Goal: Information Seeking & Learning: Learn about a topic

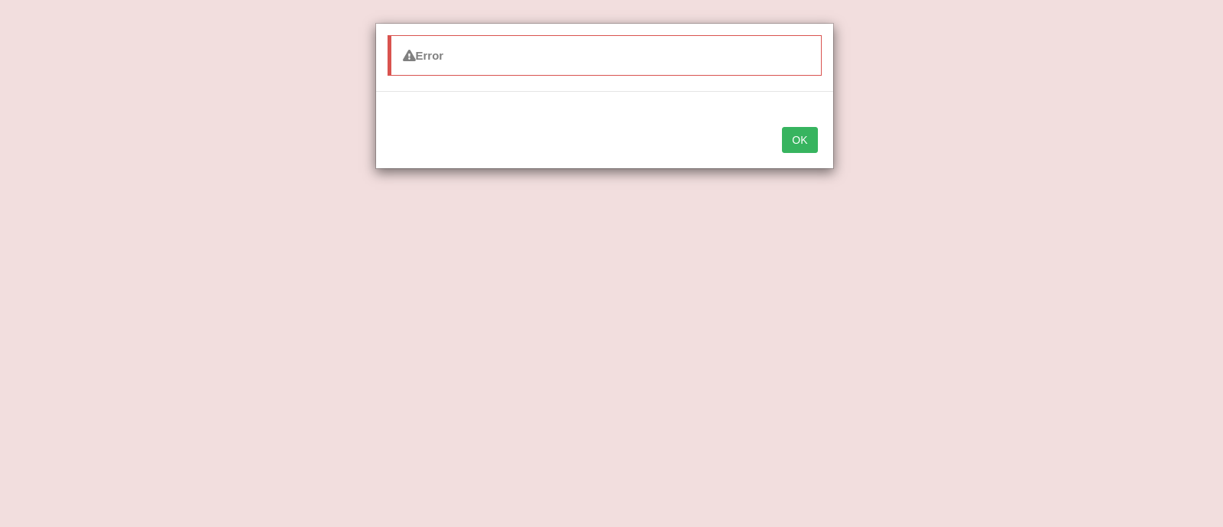
select select "substitution"
select select "However"
select select "determination"
select select "innovation"
click at [813, 150] on button "OK" at bounding box center [799, 140] width 35 height 26
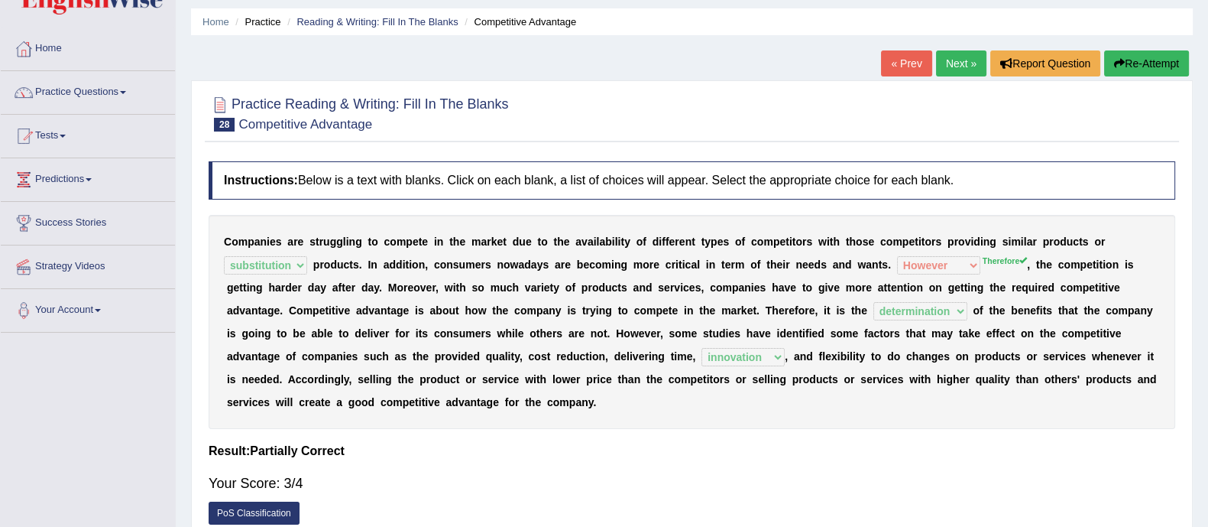
click at [274, 113] on h2 "Practice Reading & Writing: Fill In The Blanks 28 Competitive Advantage" at bounding box center [359, 112] width 300 height 38
click at [112, 87] on link "Practice Questions" at bounding box center [88, 90] width 174 height 38
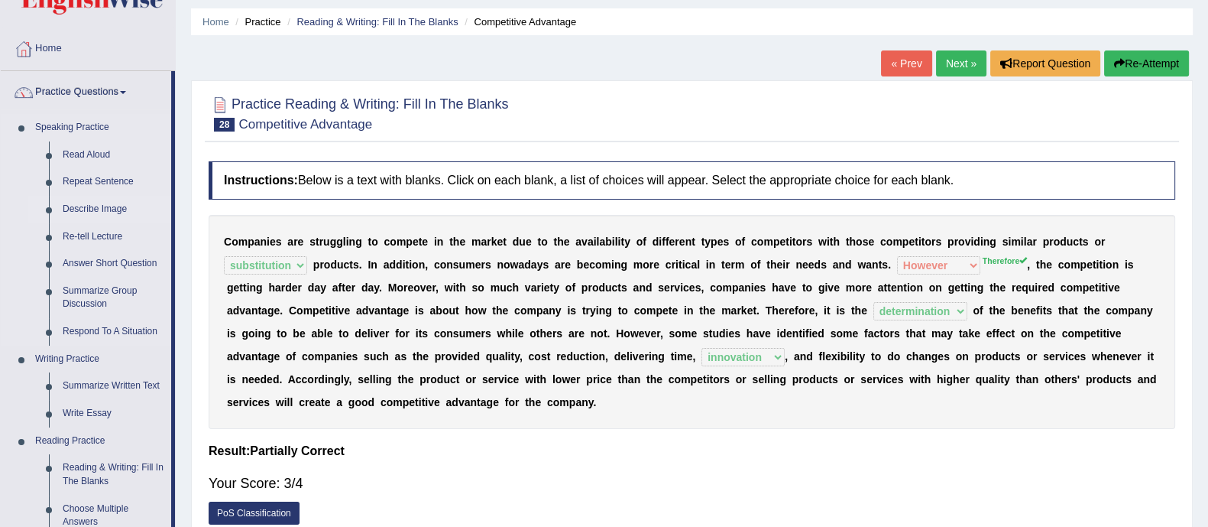
click at [98, 204] on link "Describe Image" at bounding box center [113, 210] width 115 height 28
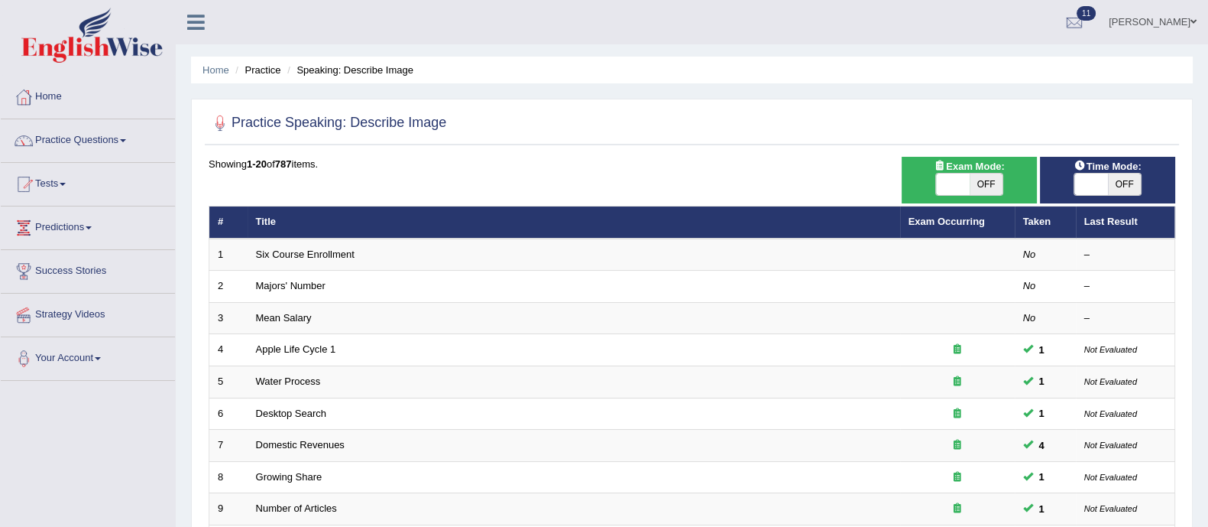
click at [98, 204] on li "Tests Take Practice Sectional Test Take Mock Test History" at bounding box center [88, 185] width 174 height 44
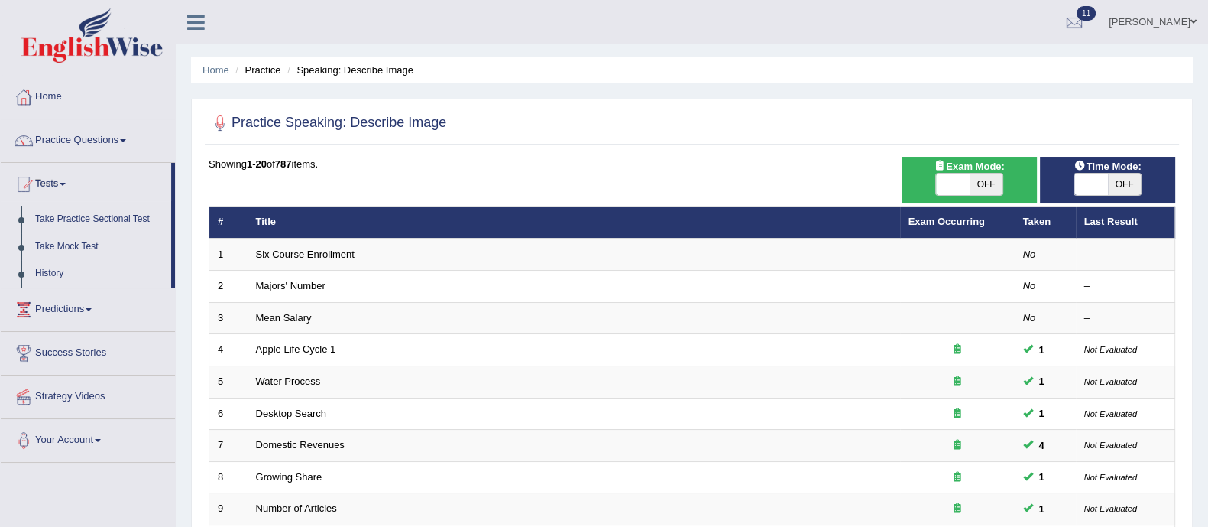
click at [991, 178] on span "OFF" at bounding box center [987, 184] width 34 height 21
checkbox input "true"
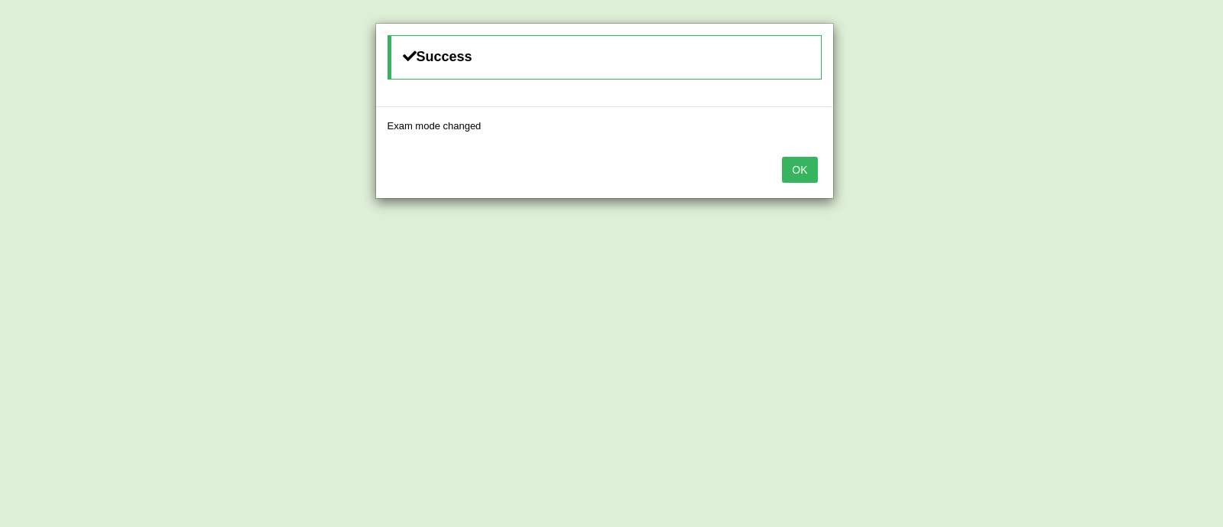
click at [814, 173] on button "OK" at bounding box center [799, 170] width 35 height 26
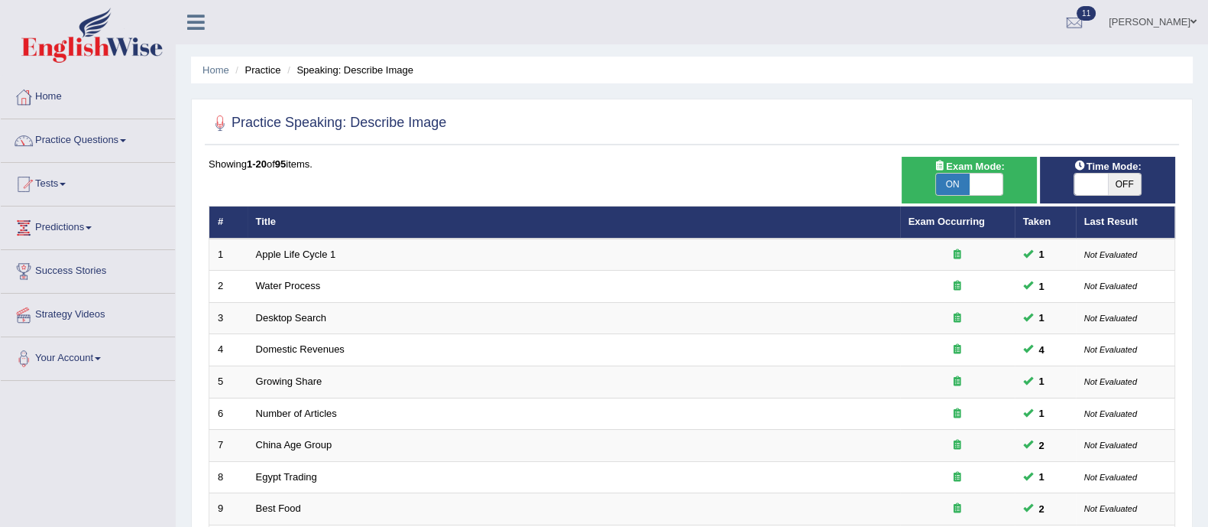
click at [1123, 175] on span "OFF" at bounding box center [1125, 184] width 34 height 21
checkbox input "true"
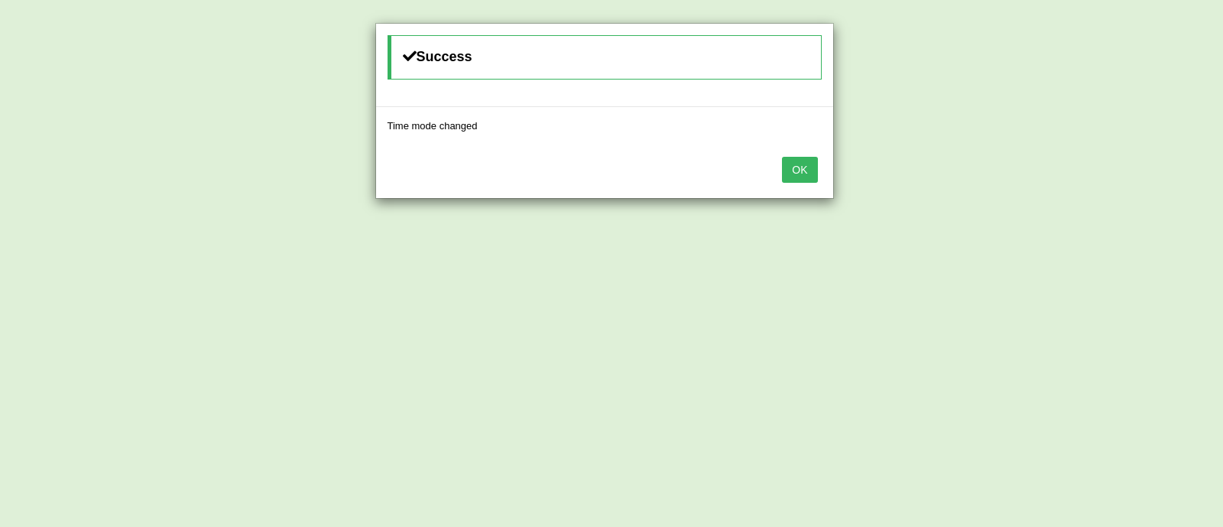
click at [805, 173] on button "OK" at bounding box center [799, 170] width 35 height 26
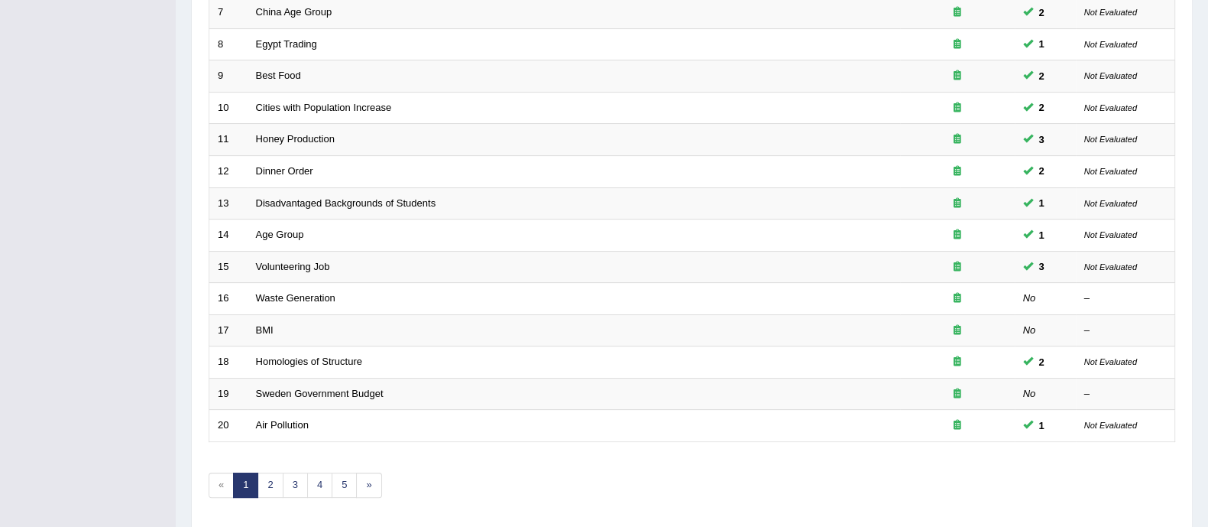
scroll to position [482, 0]
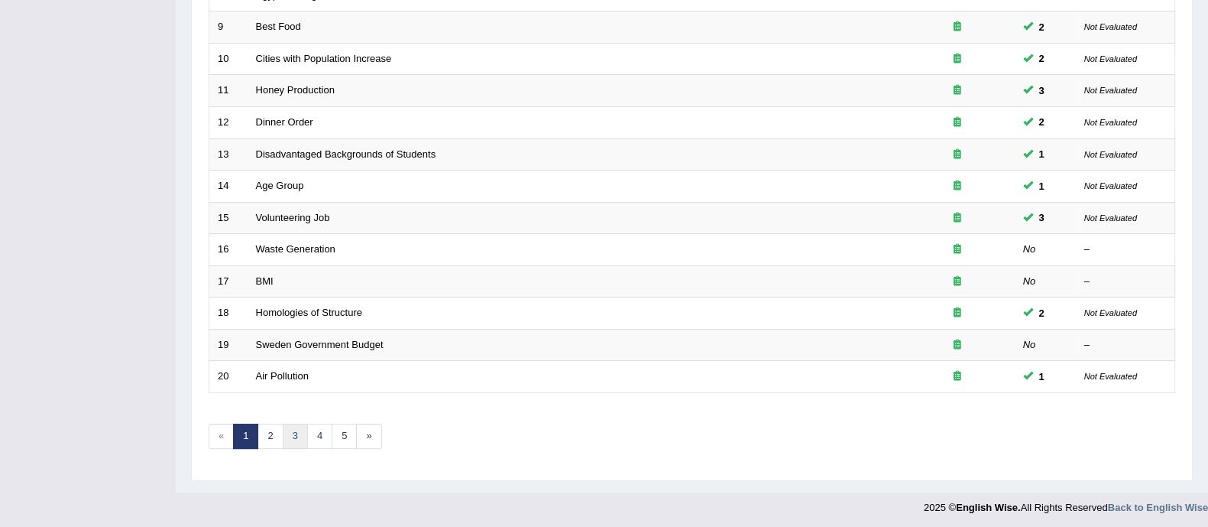
click at [291, 433] on link "3" at bounding box center [295, 435] width 25 height 25
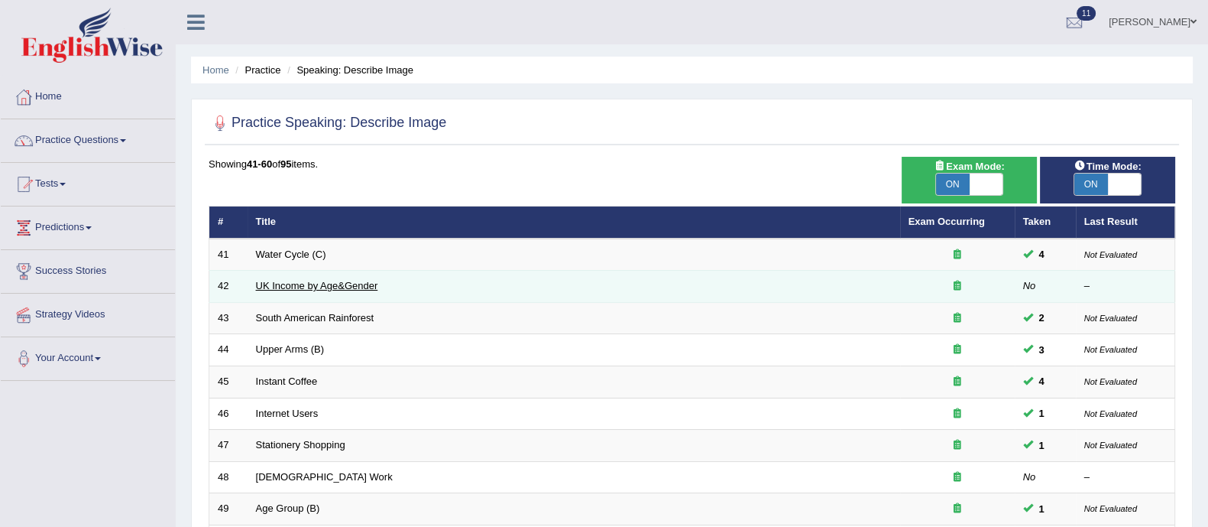
click at [317, 282] on link "UK Income by Age&Gender" at bounding box center [317, 285] width 122 height 11
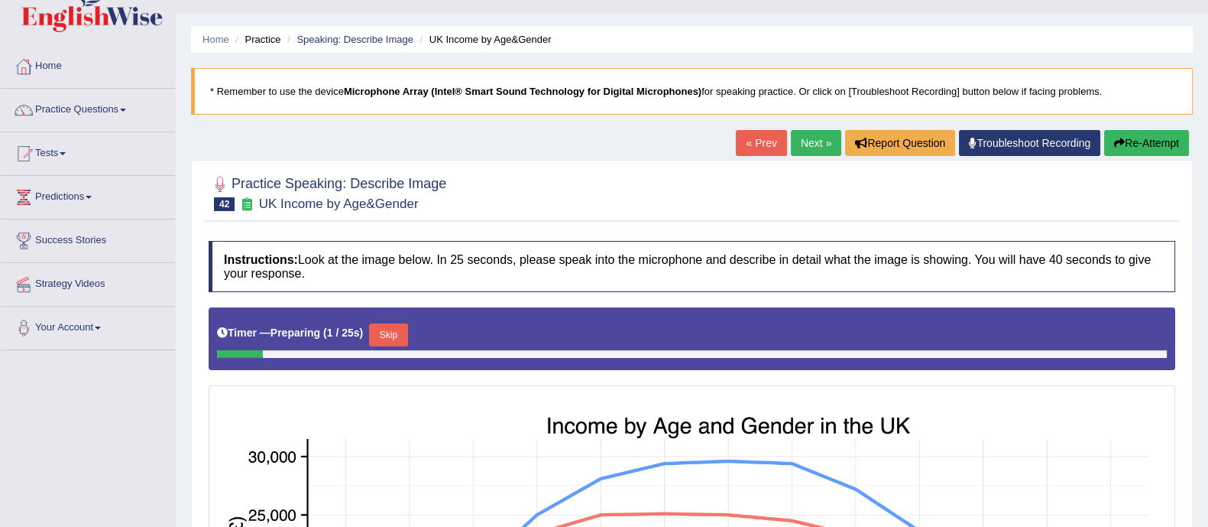
scroll to position [29, 0]
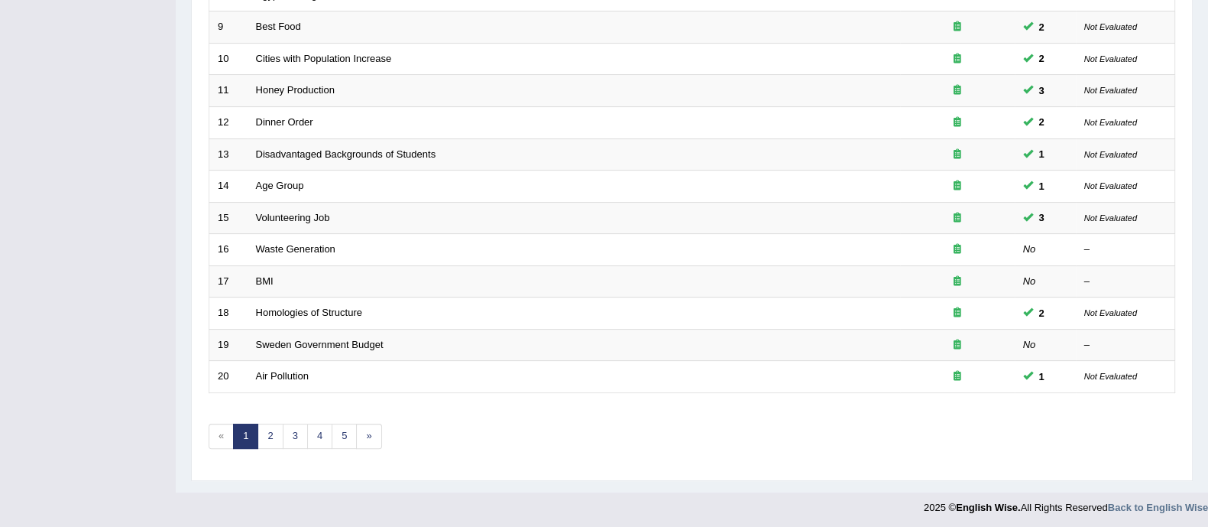
drag, startPoint x: 0, startPoint y: 0, endPoint x: 488, endPoint y: 417, distance: 641.4
click at [488, 417] on div "Showing 1-20 of 95 items. # Title Exam Occurring Taken Last Result 1 Apple Life…" at bounding box center [692, 71] width 967 height 793
click at [338, 436] on link "5" at bounding box center [344, 435] width 25 height 25
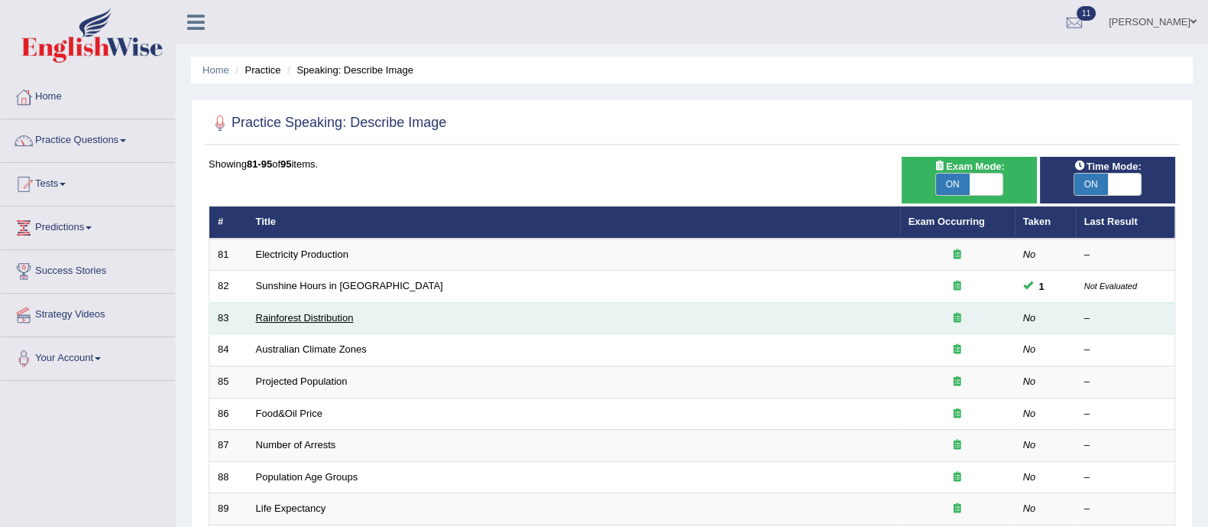
click at [294, 320] on link "Rainforest Distribution" at bounding box center [305, 317] width 98 height 11
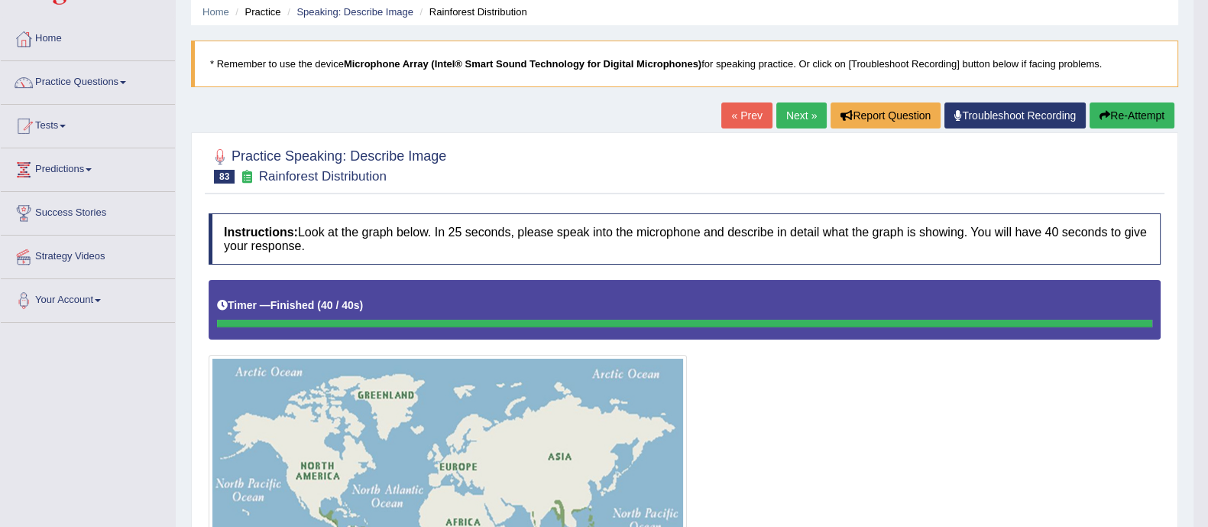
scroll to position [57, 0]
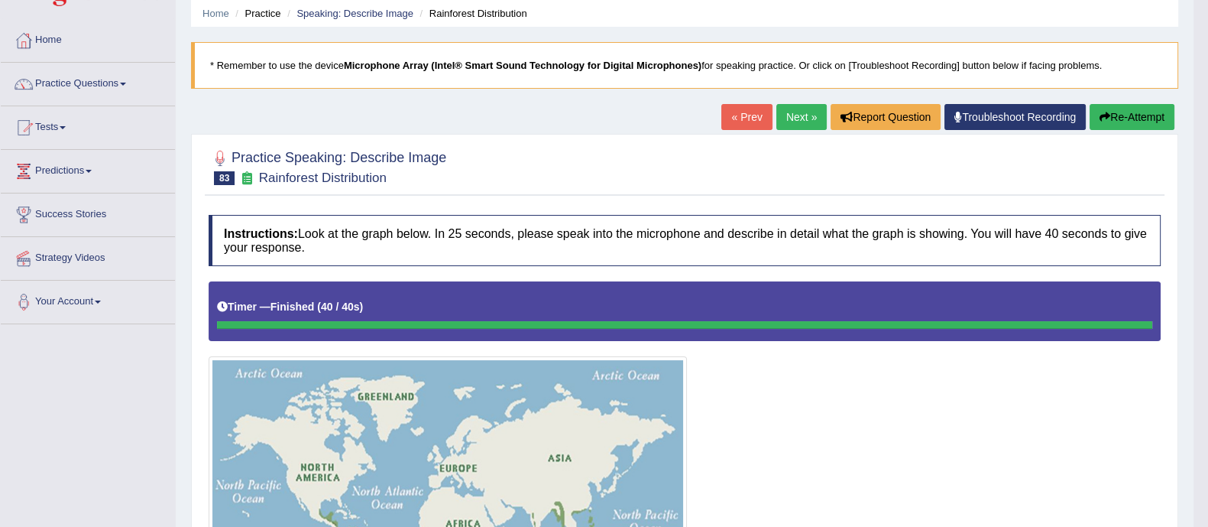
click at [795, 117] on link "Next »" at bounding box center [802, 117] width 50 height 26
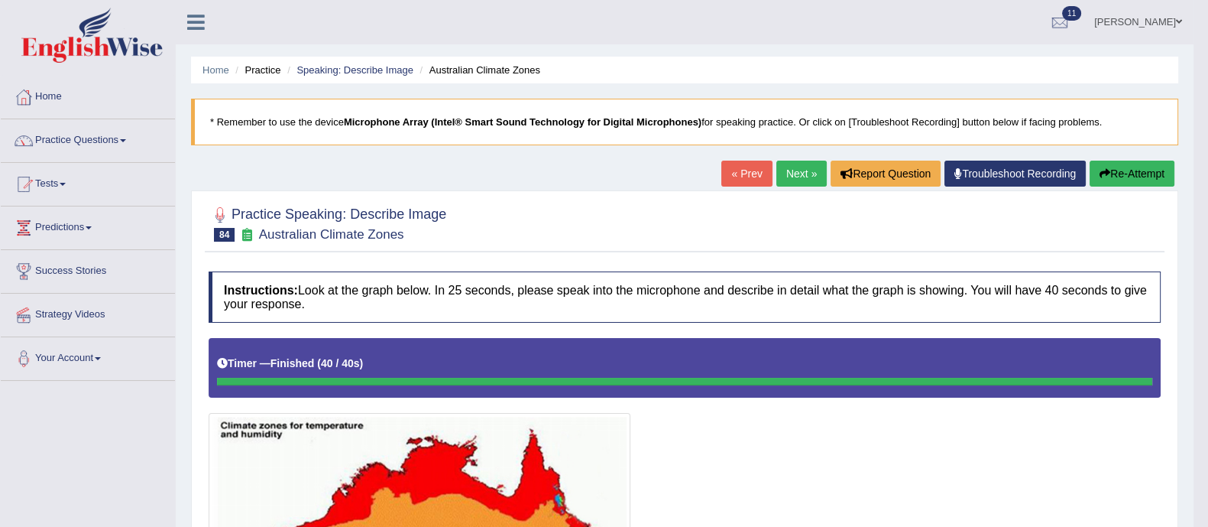
click at [790, 177] on link "Next »" at bounding box center [802, 174] width 50 height 26
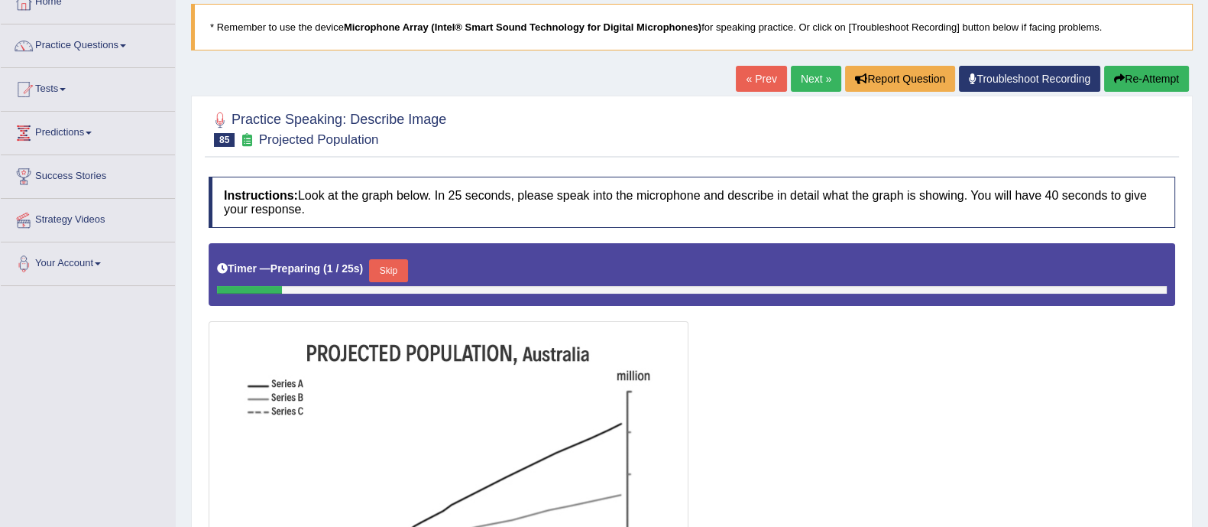
scroll to position [91, 0]
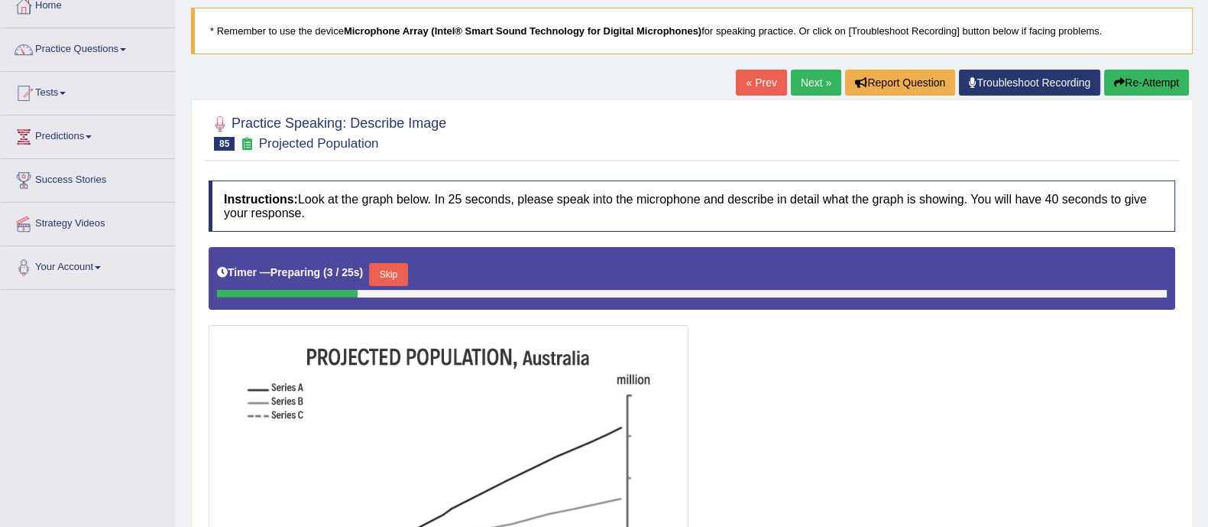
click at [816, 79] on link "Next »" at bounding box center [816, 83] width 50 height 26
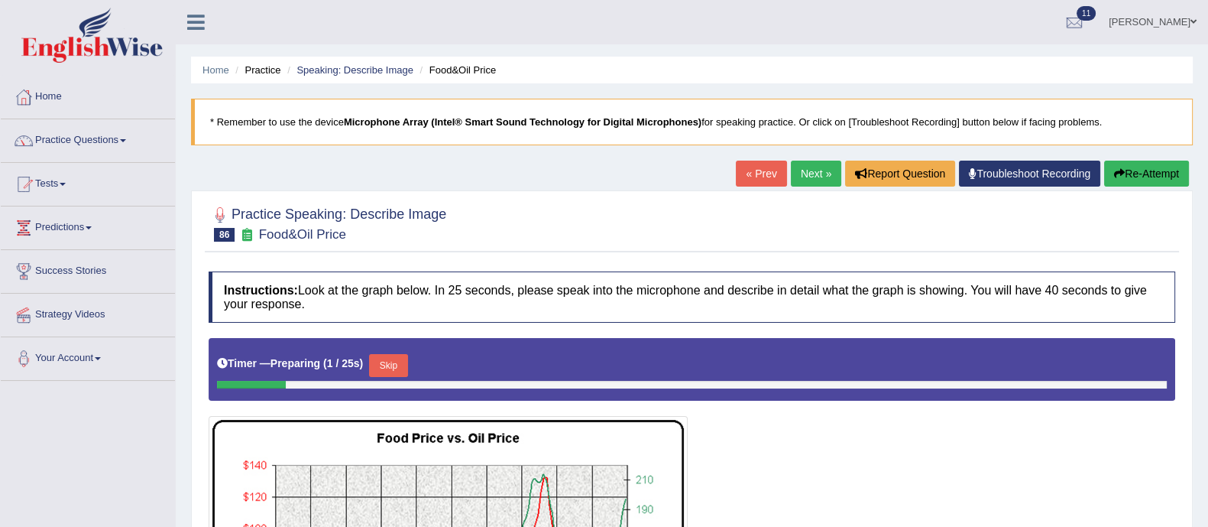
click at [799, 164] on link "Next »" at bounding box center [816, 174] width 50 height 26
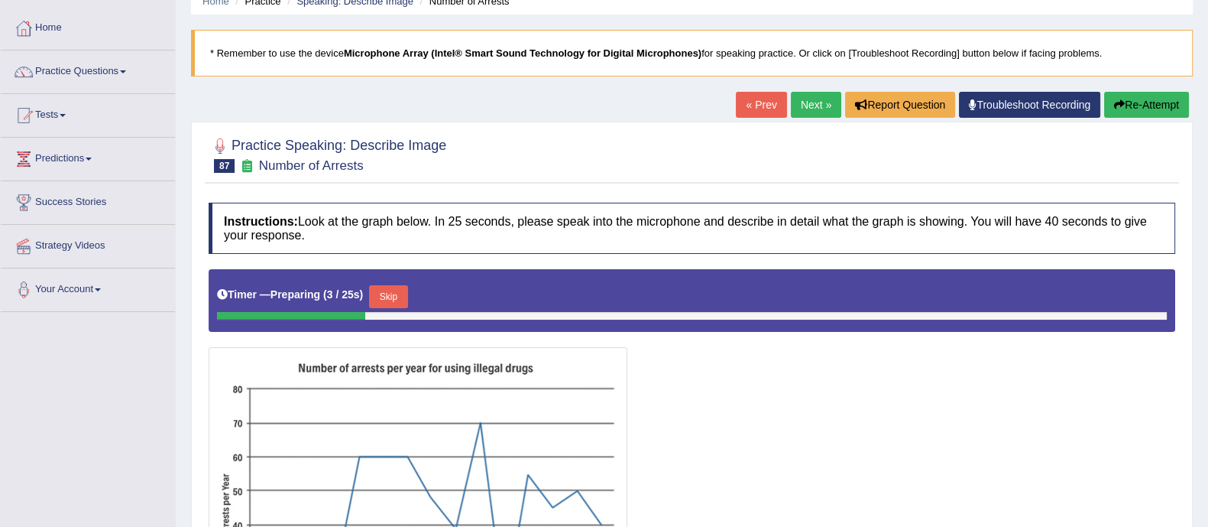
scroll to position [67, 0]
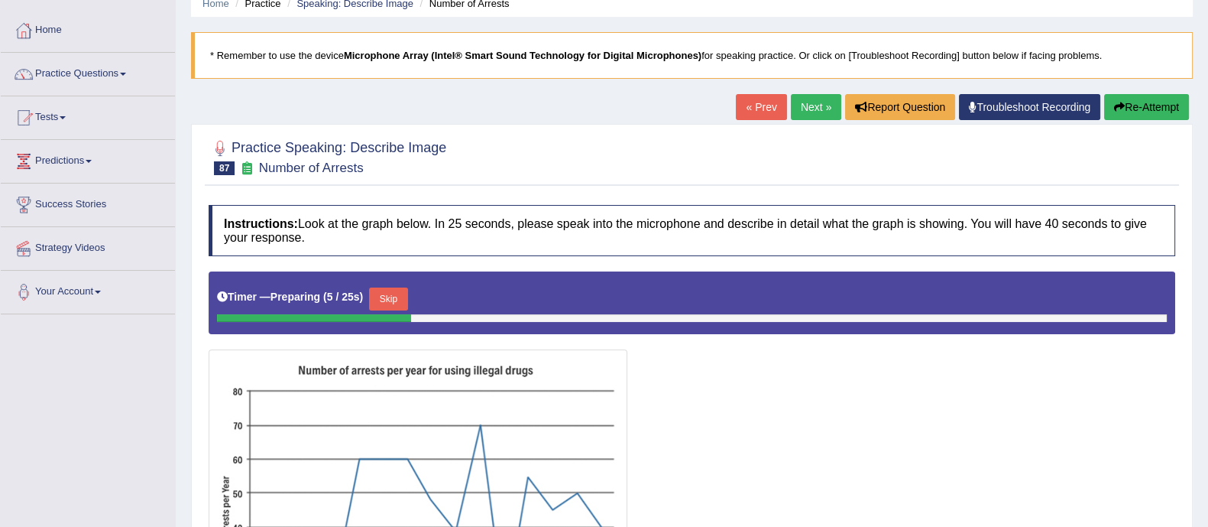
click at [817, 112] on link "Next »" at bounding box center [816, 107] width 50 height 26
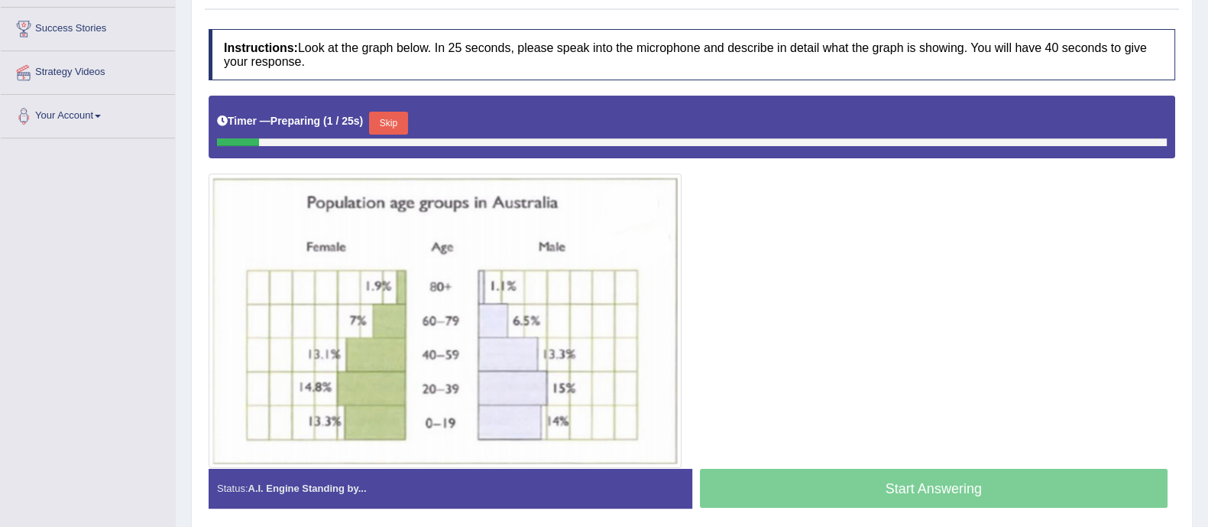
scroll to position [252, 0]
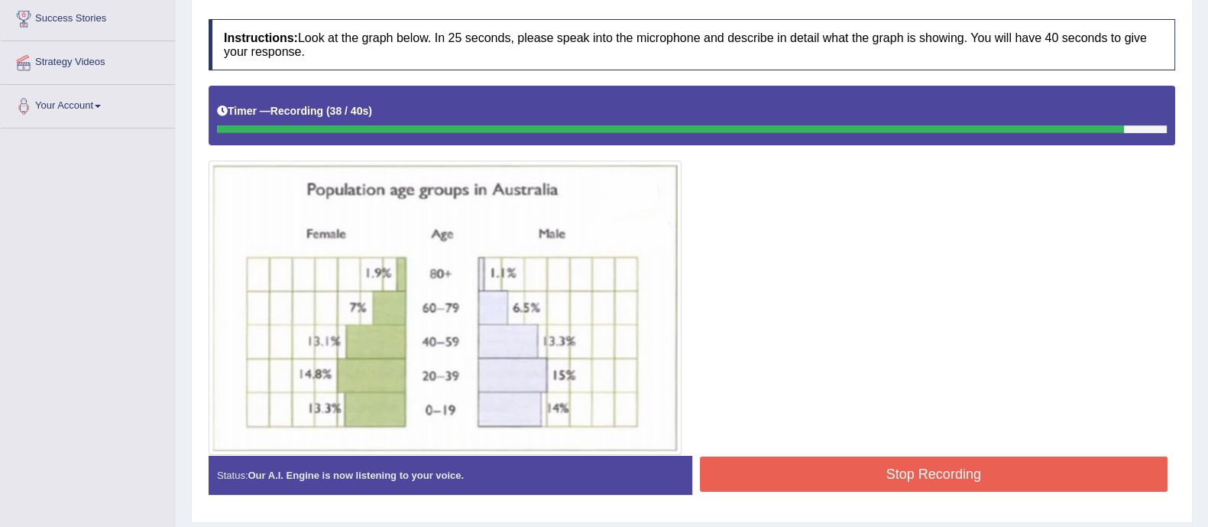
click at [944, 468] on button "Stop Recording" at bounding box center [934, 473] width 469 height 35
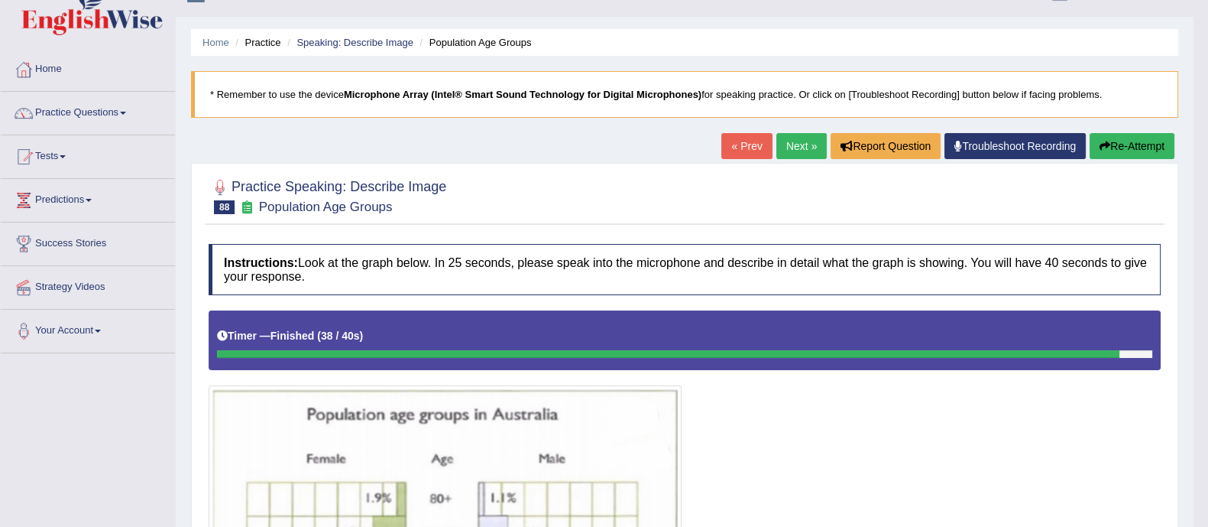
scroll to position [27, 0]
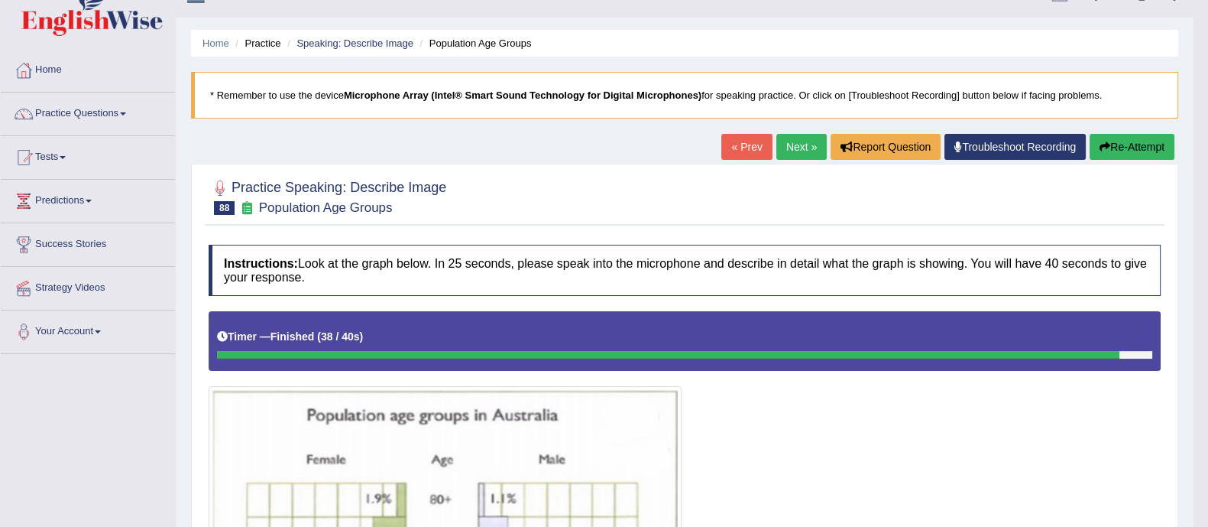
click at [796, 138] on link "Next »" at bounding box center [802, 147] width 50 height 26
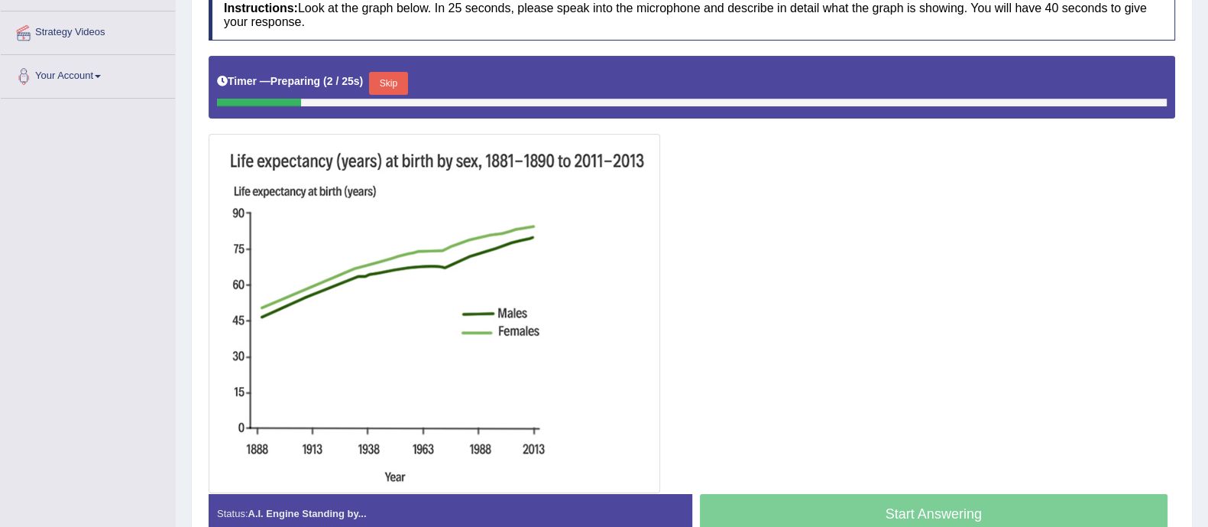
scroll to position [283, 0]
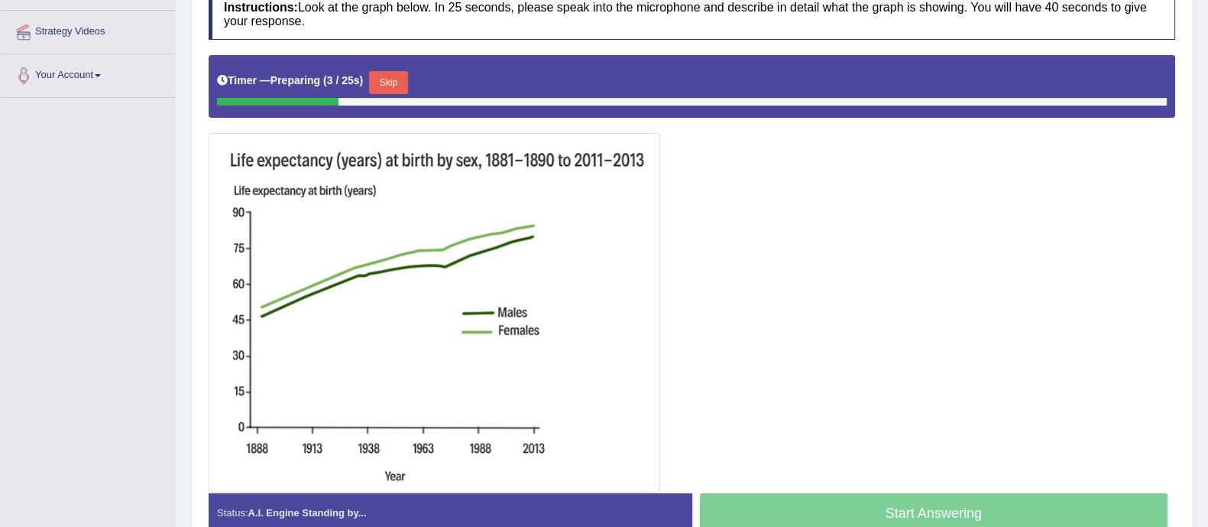
click at [394, 79] on button "Skip" at bounding box center [388, 82] width 38 height 23
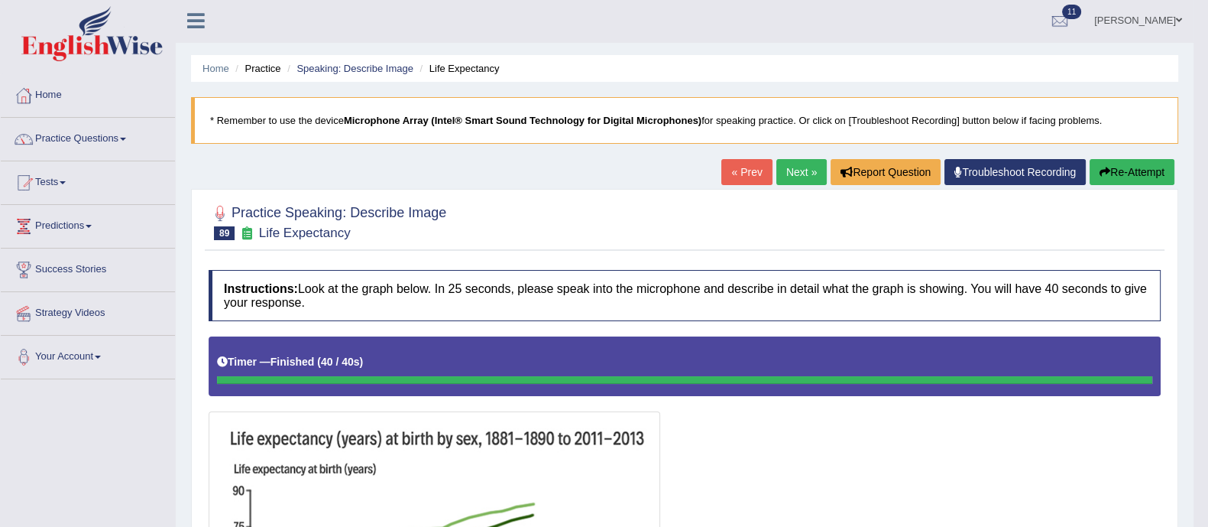
scroll to position [0, 0]
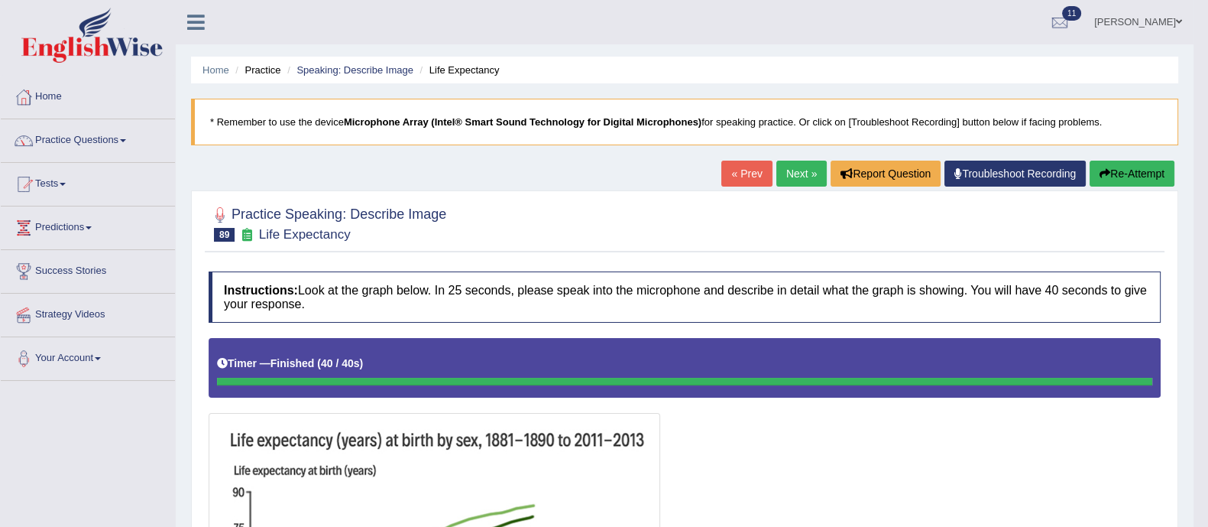
click at [799, 166] on link "Next »" at bounding box center [802, 174] width 50 height 26
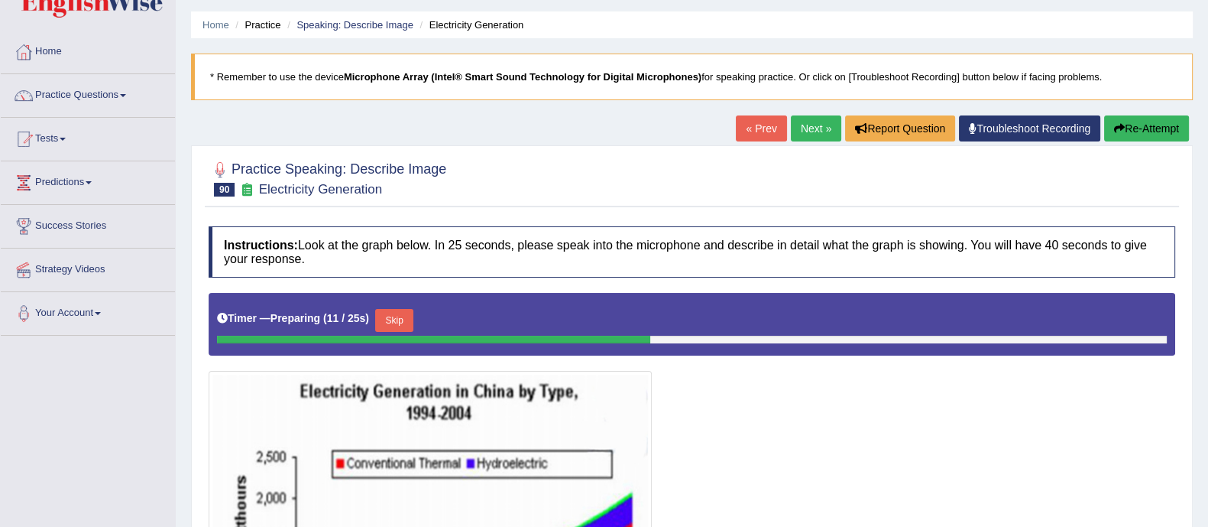
scroll to position [45, 0]
click at [822, 117] on link "Next »" at bounding box center [816, 128] width 50 height 26
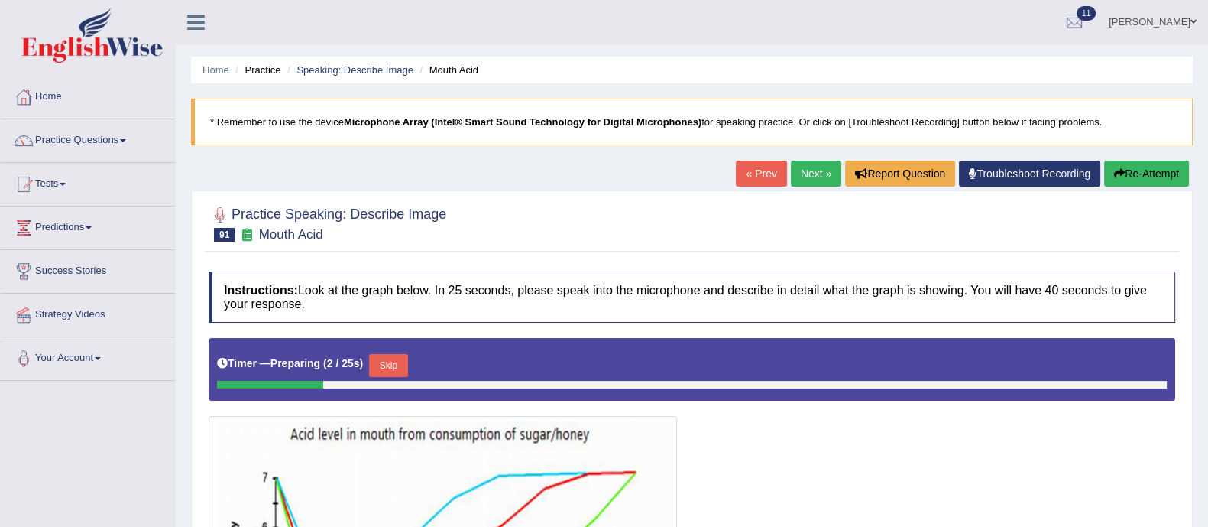
click at [806, 178] on link "Next »" at bounding box center [816, 174] width 50 height 26
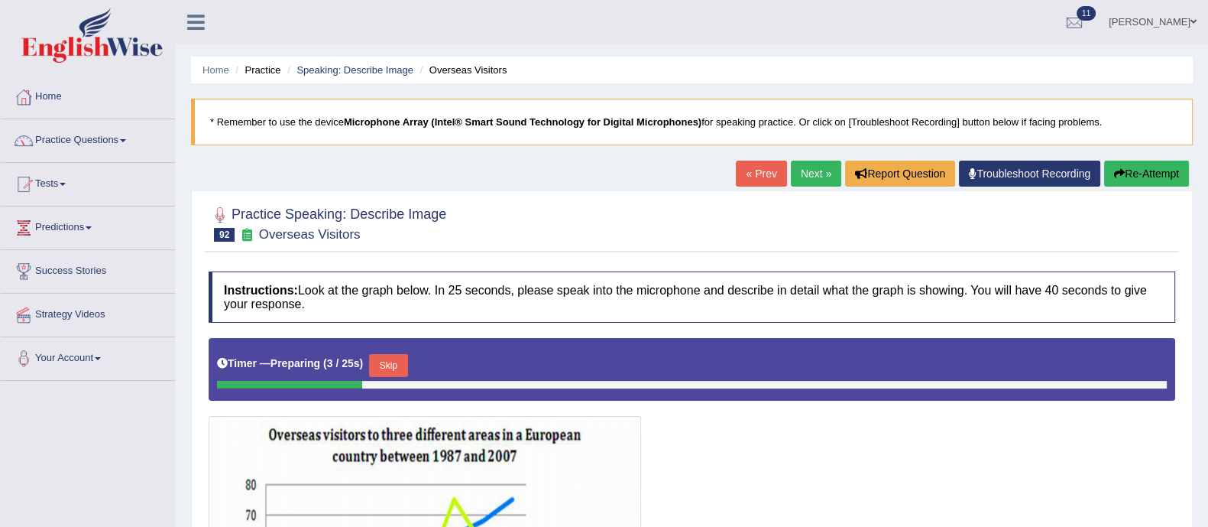
click at [807, 174] on link "Next »" at bounding box center [816, 174] width 50 height 26
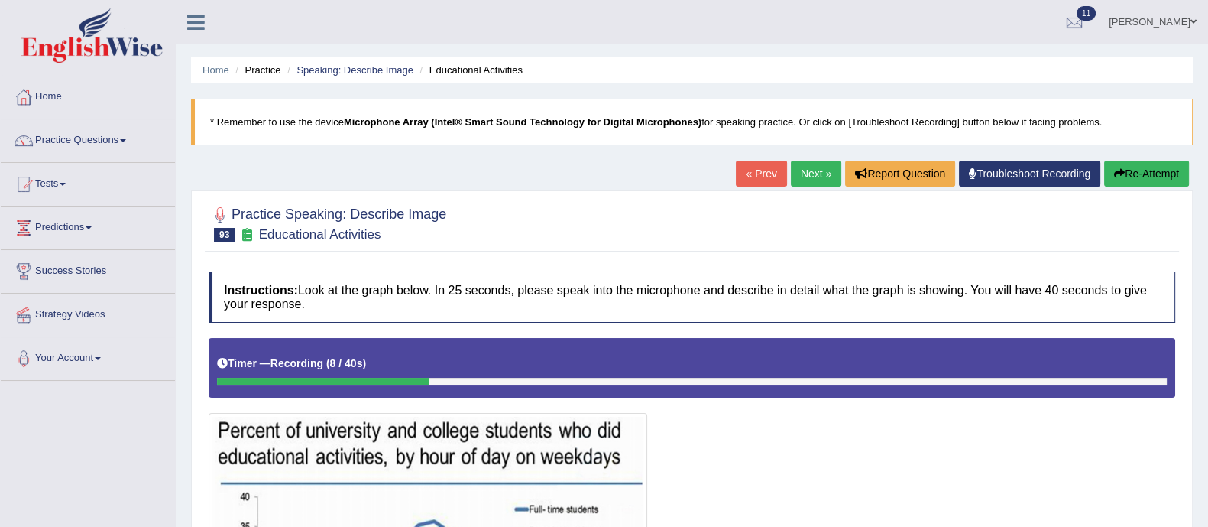
click at [819, 169] on link "Next »" at bounding box center [816, 174] width 50 height 26
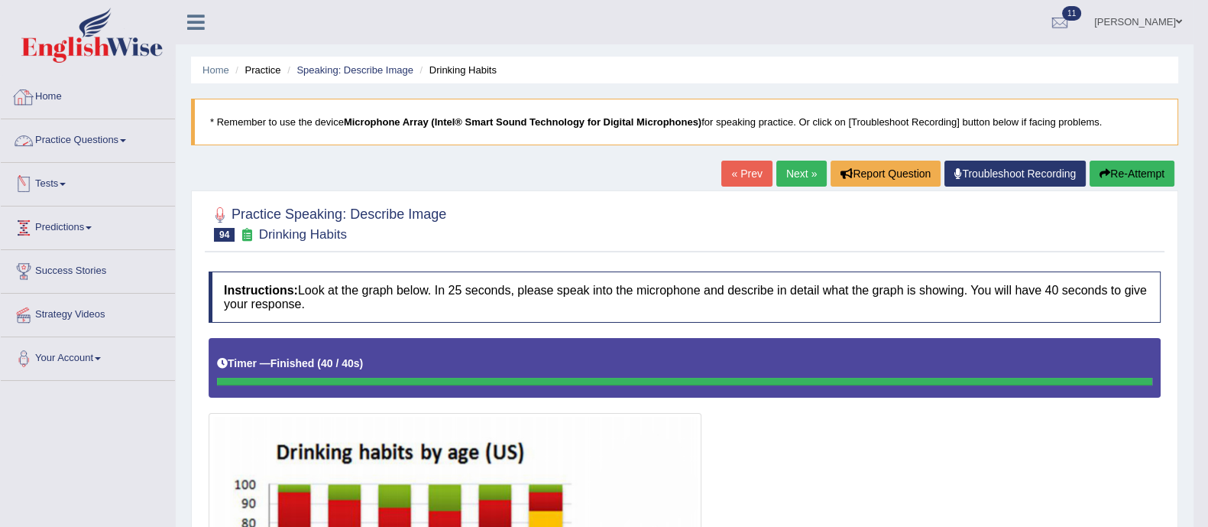
click at [71, 133] on link "Practice Questions" at bounding box center [88, 138] width 174 height 38
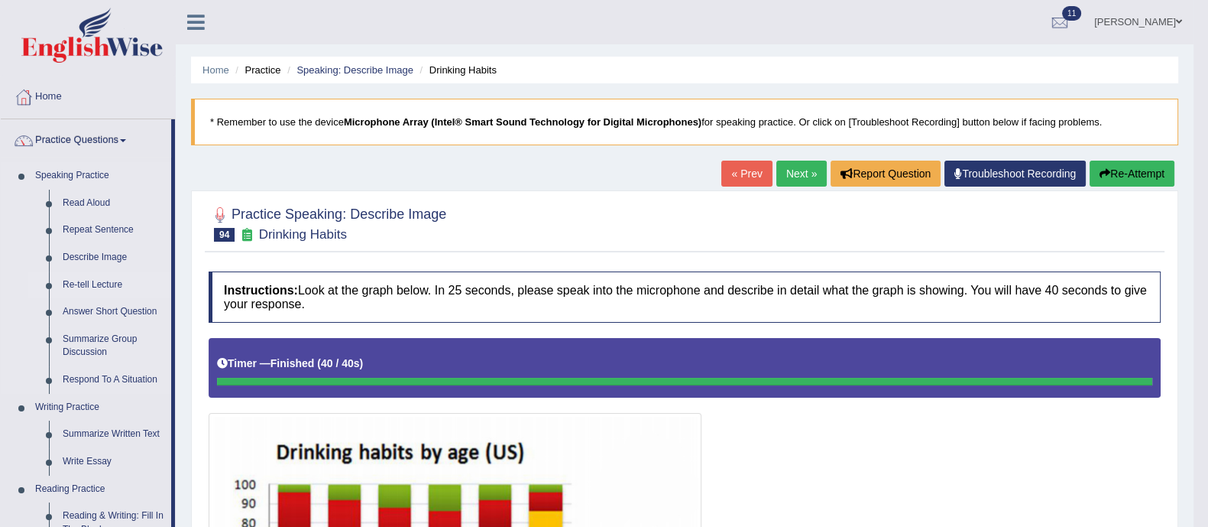
click at [88, 282] on link "Re-tell Lecture" at bounding box center [113, 285] width 115 height 28
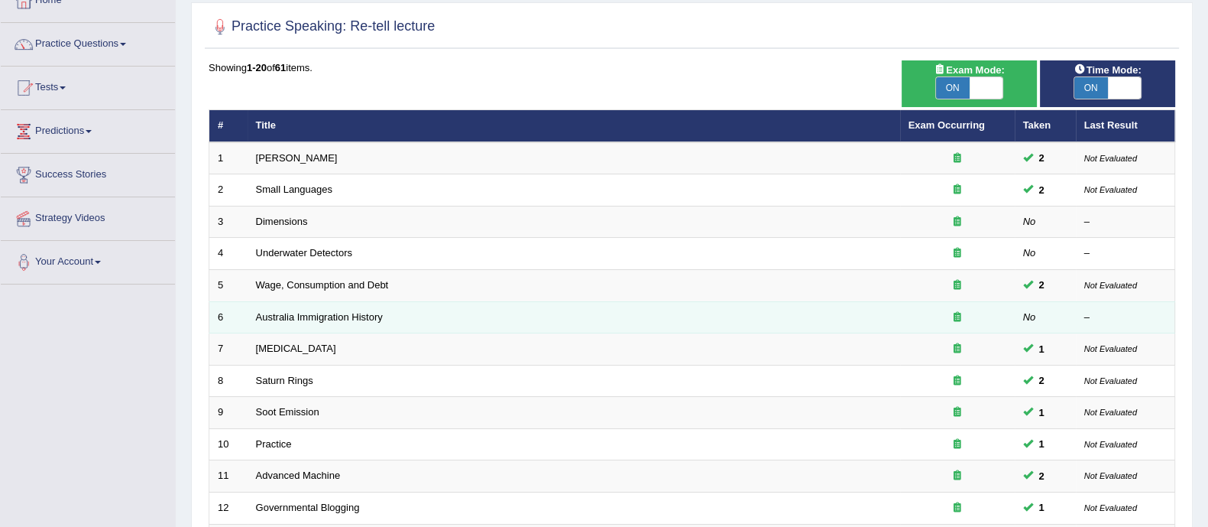
scroll to position [93, 0]
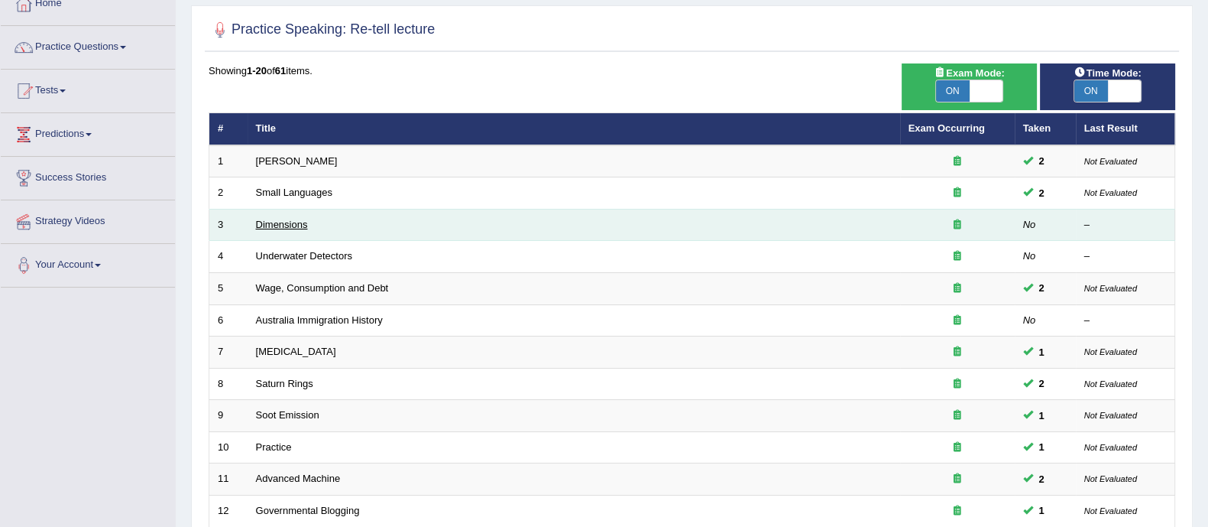
click at [275, 222] on link "Dimensions" at bounding box center [282, 224] width 52 height 11
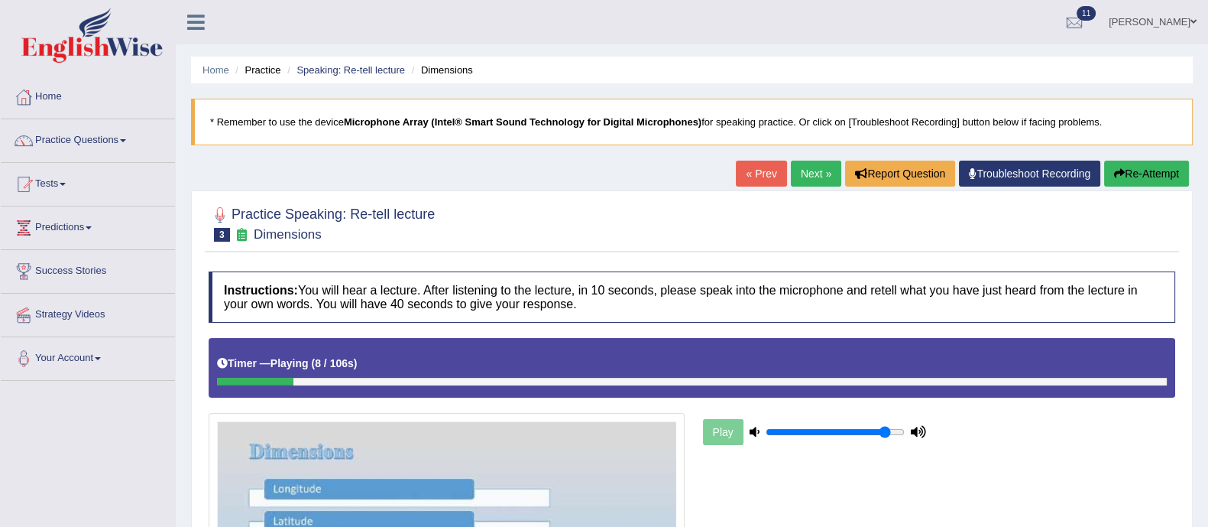
click at [1136, 164] on button "Re-Attempt" at bounding box center [1147, 174] width 85 height 26
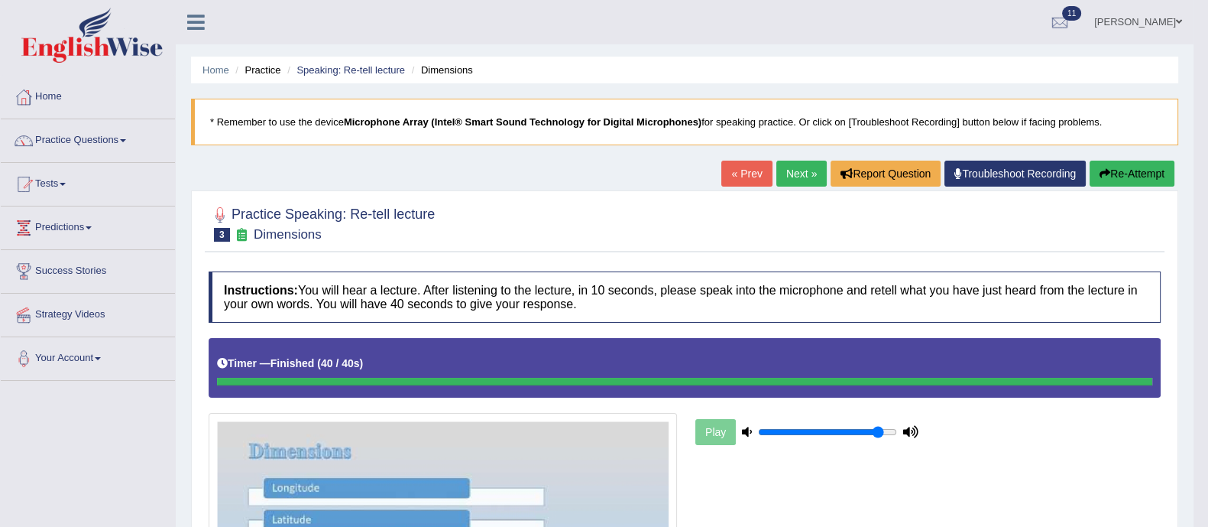
click at [1135, 175] on button "Re-Attempt" at bounding box center [1132, 174] width 85 height 26
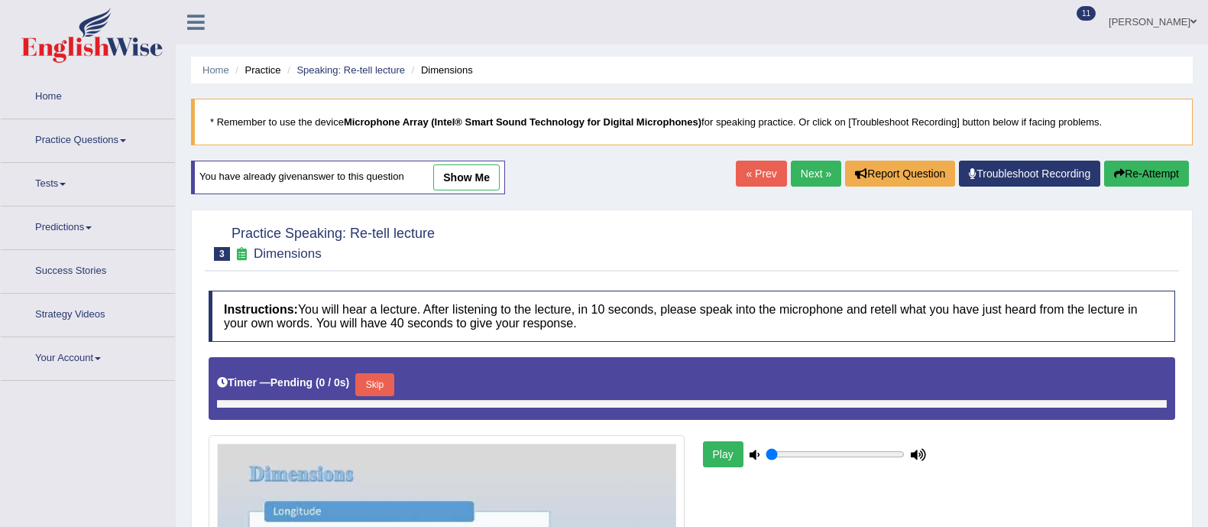
type input "0.9"
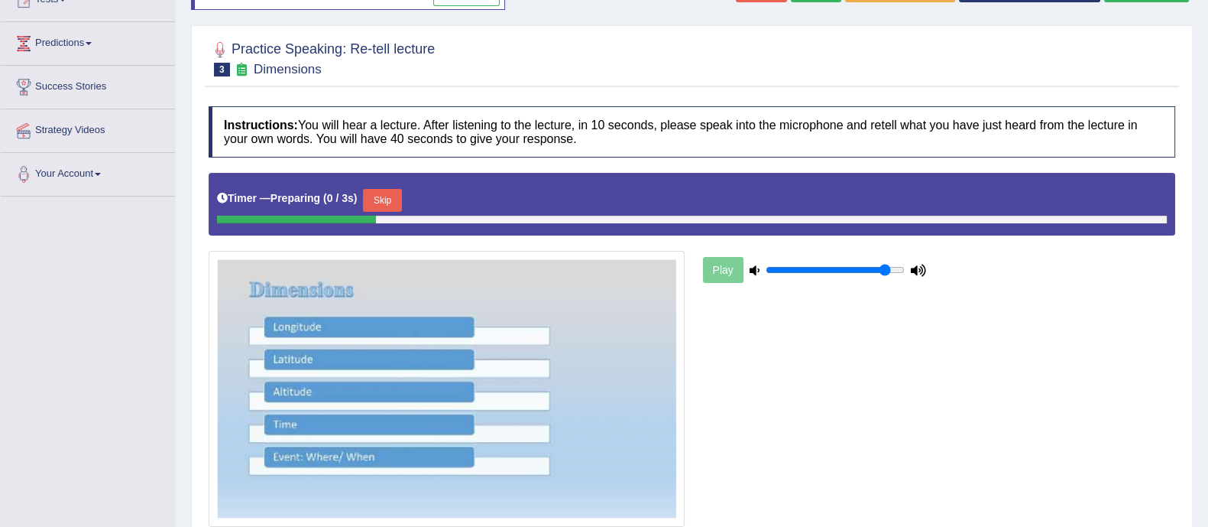
scroll to position [185, 0]
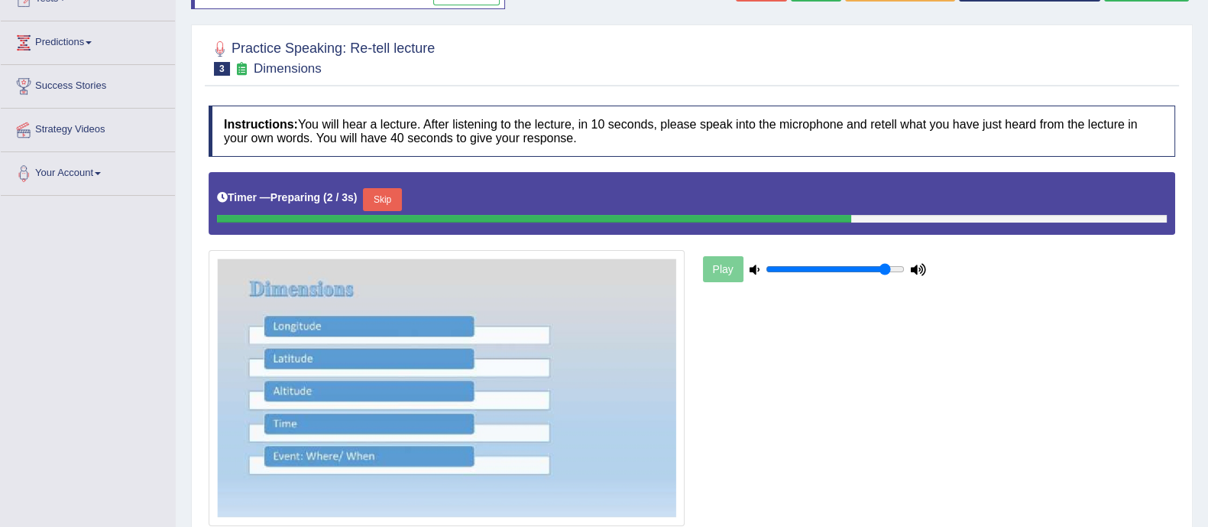
click at [400, 194] on button "Skip" at bounding box center [382, 199] width 38 height 23
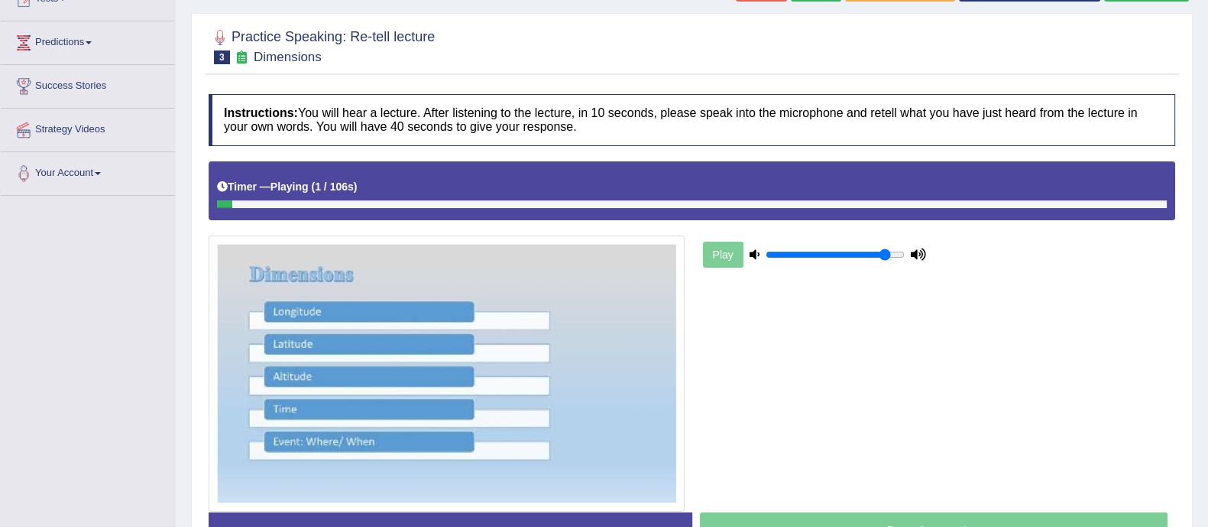
click at [667, 204] on div at bounding box center [692, 204] width 950 height 8
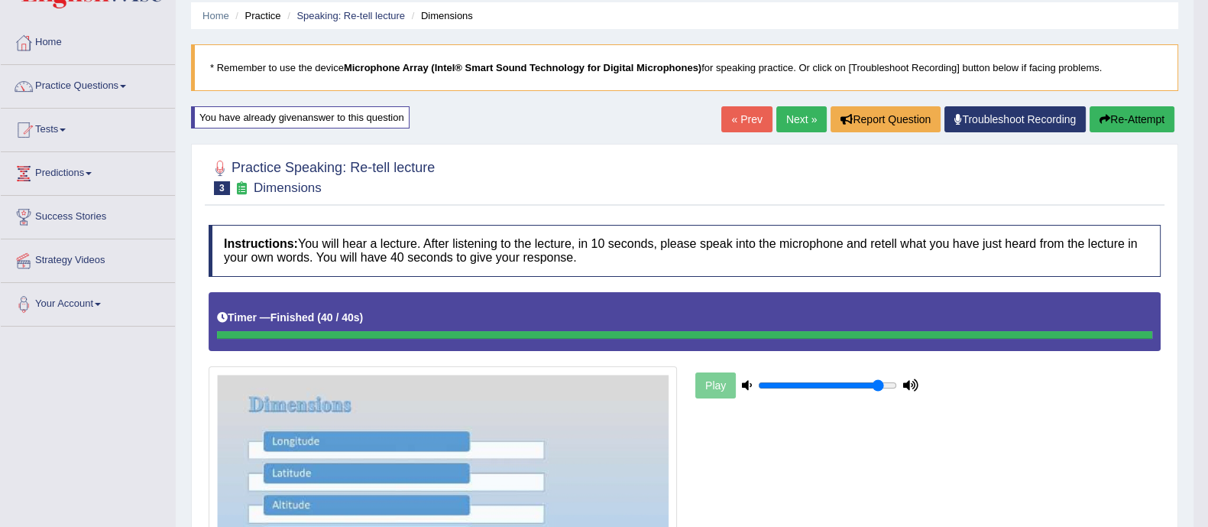
scroll to position [54, 0]
click at [800, 129] on link "Next »" at bounding box center [802, 120] width 50 height 26
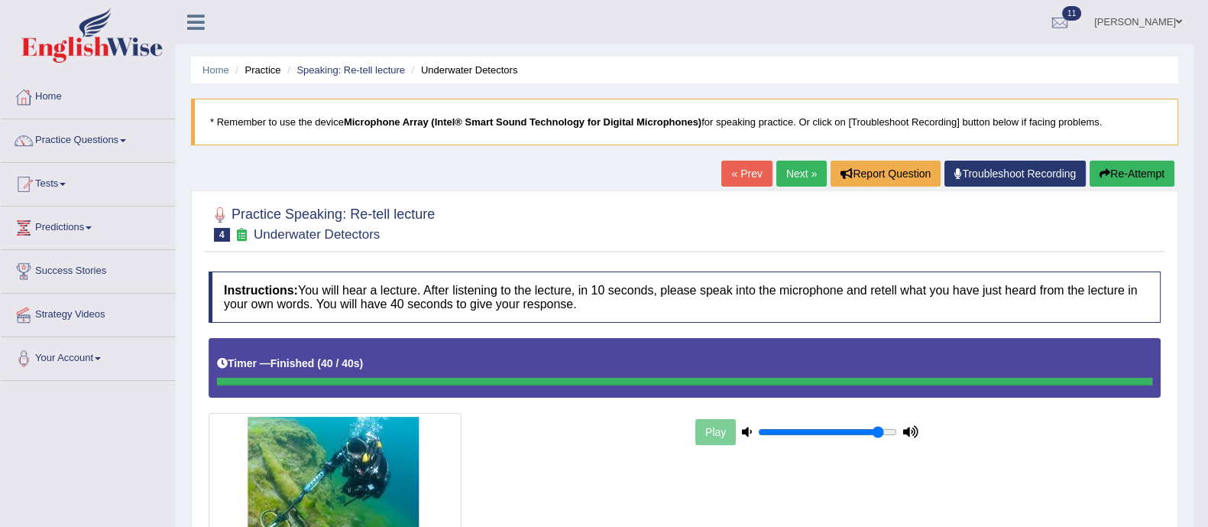
click at [785, 165] on link "Next »" at bounding box center [802, 174] width 50 height 26
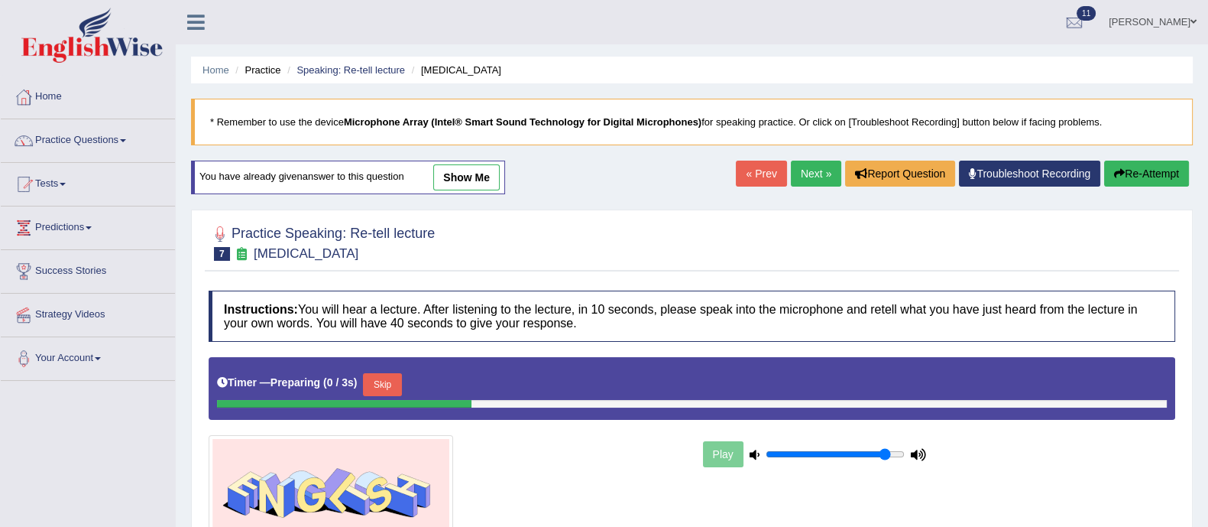
click at [764, 171] on link "« Prev" at bounding box center [761, 174] width 50 height 26
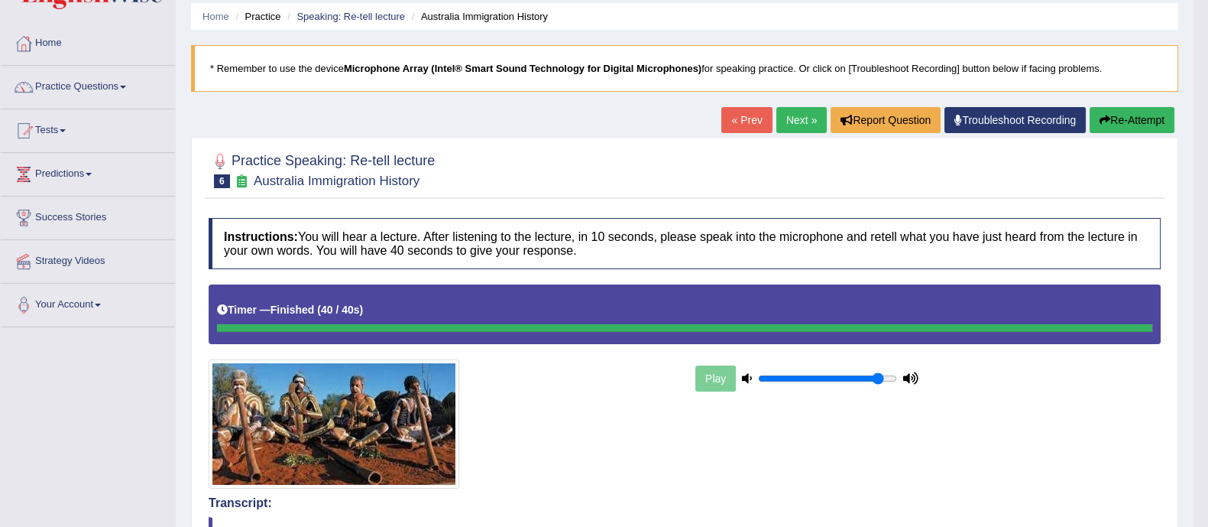
scroll to position [47, 0]
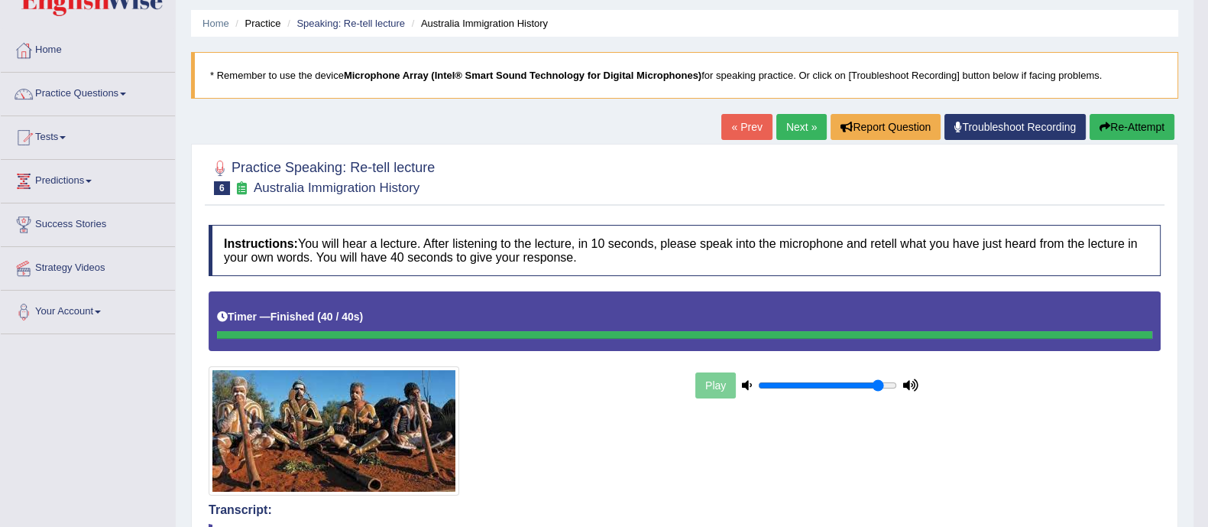
click at [785, 124] on link "Next »" at bounding box center [802, 127] width 50 height 26
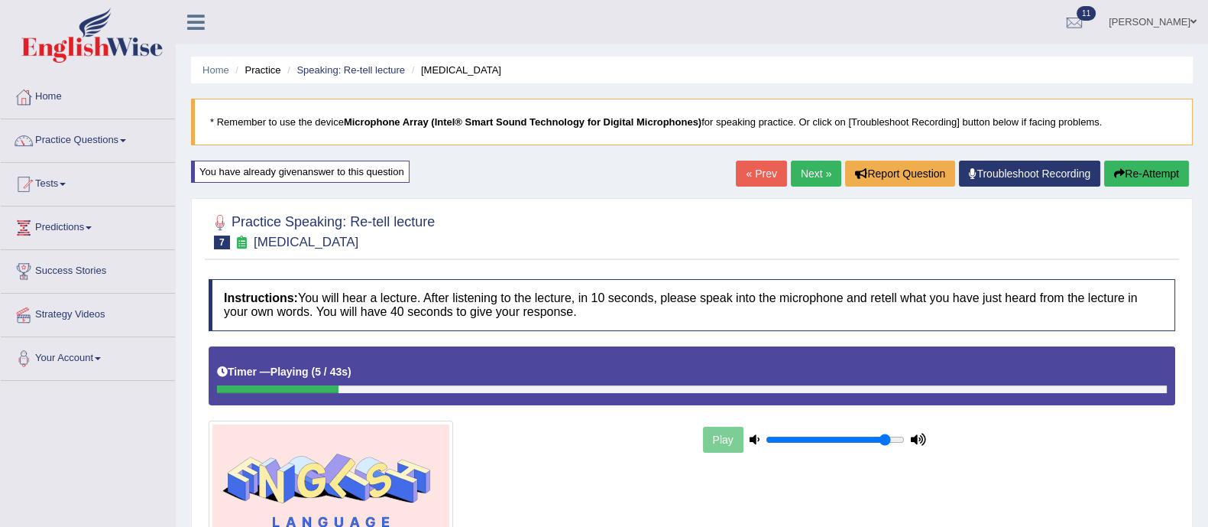
click at [1160, 178] on button "Re-Attempt" at bounding box center [1147, 174] width 85 height 26
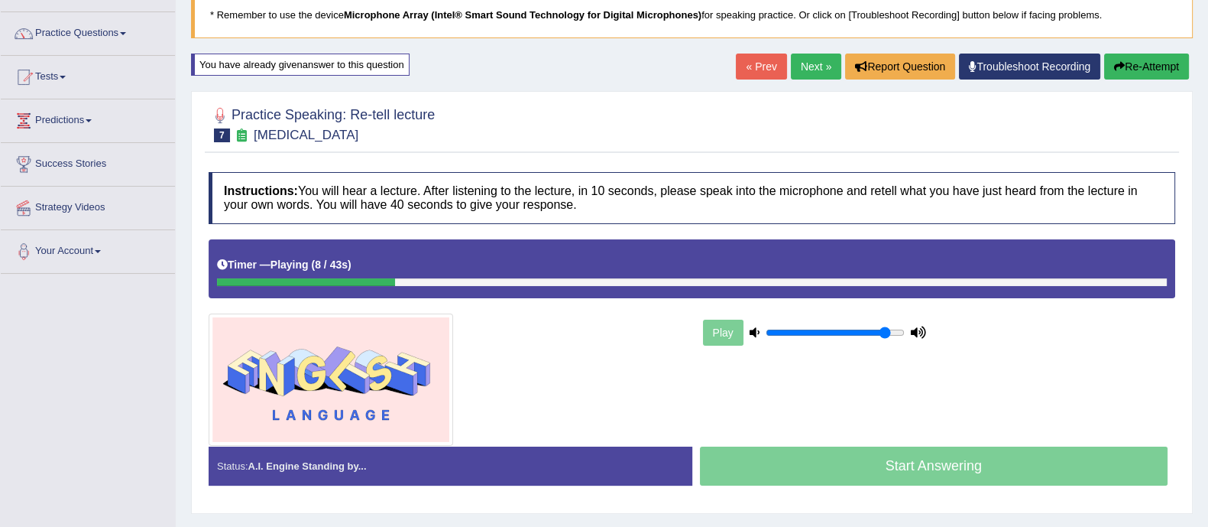
scroll to position [69, 0]
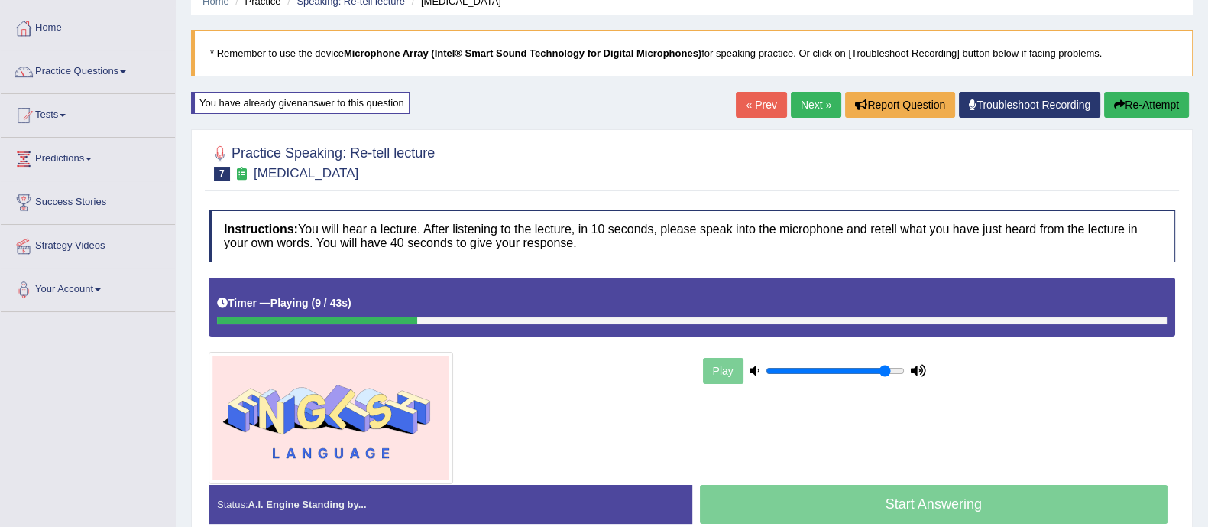
click at [1121, 99] on icon "button" at bounding box center [1119, 104] width 11 height 11
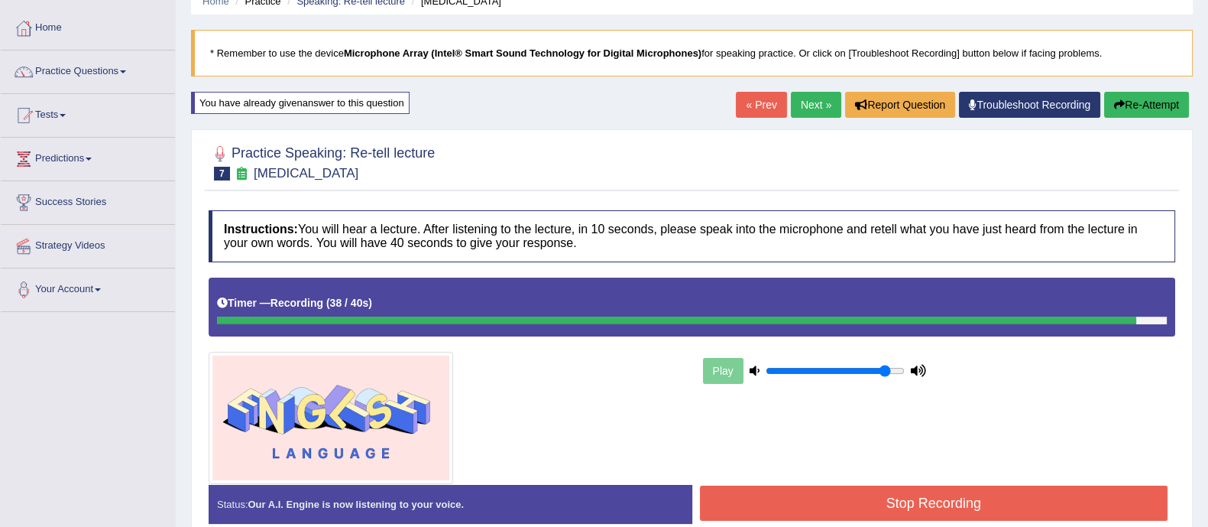
scroll to position [275, 0]
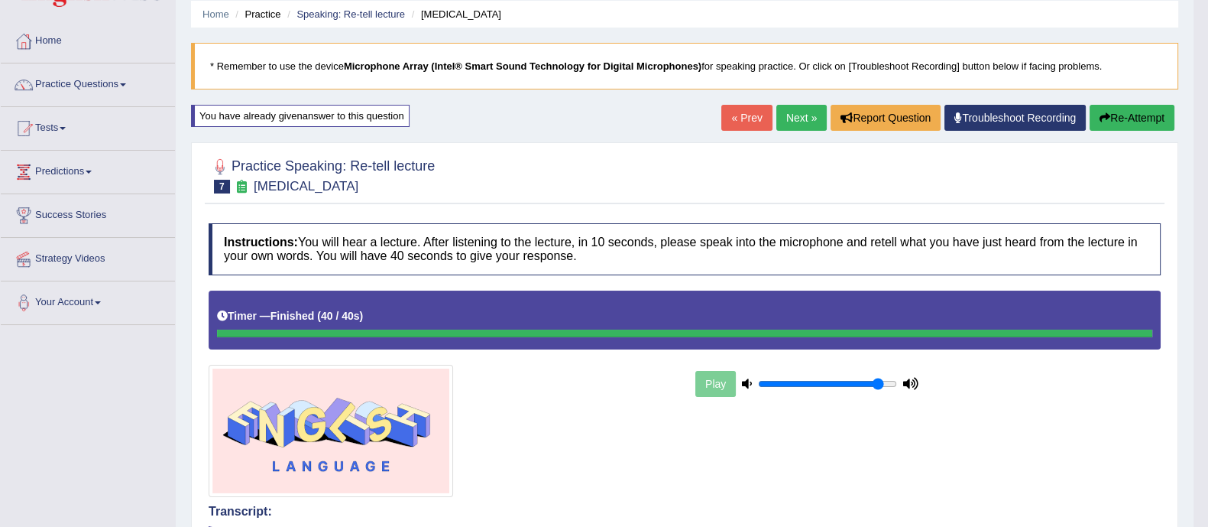
scroll to position [0, 0]
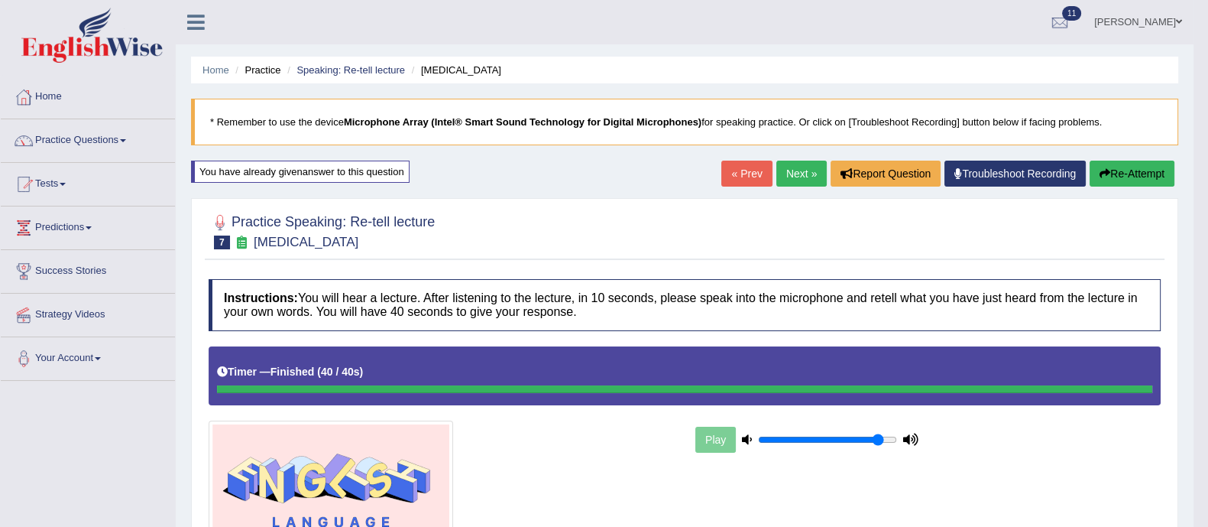
click at [799, 170] on link "Next »" at bounding box center [802, 174] width 50 height 26
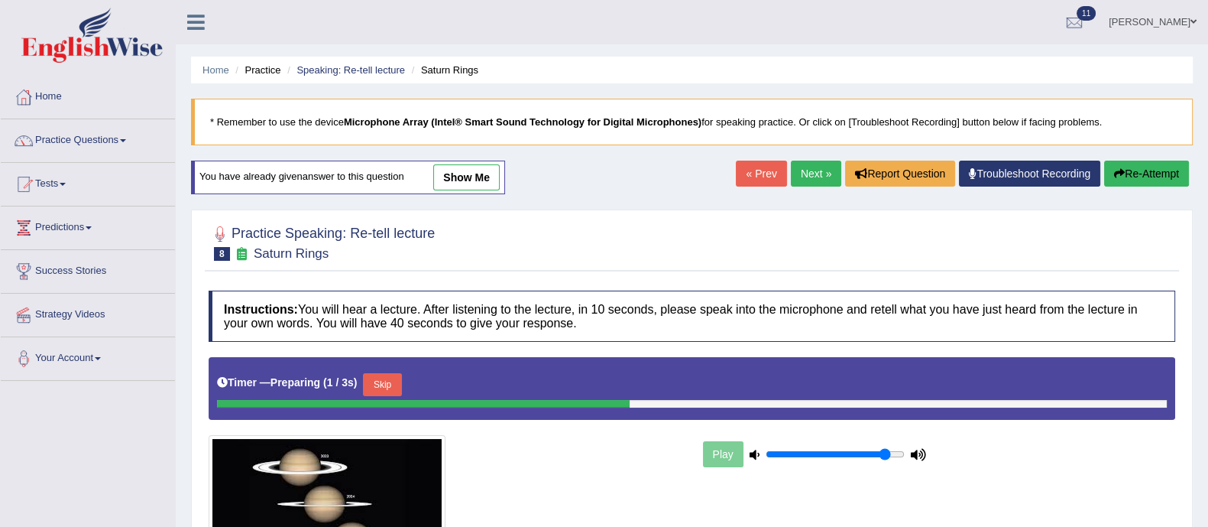
click at [470, 172] on link "show me" at bounding box center [466, 177] width 67 height 26
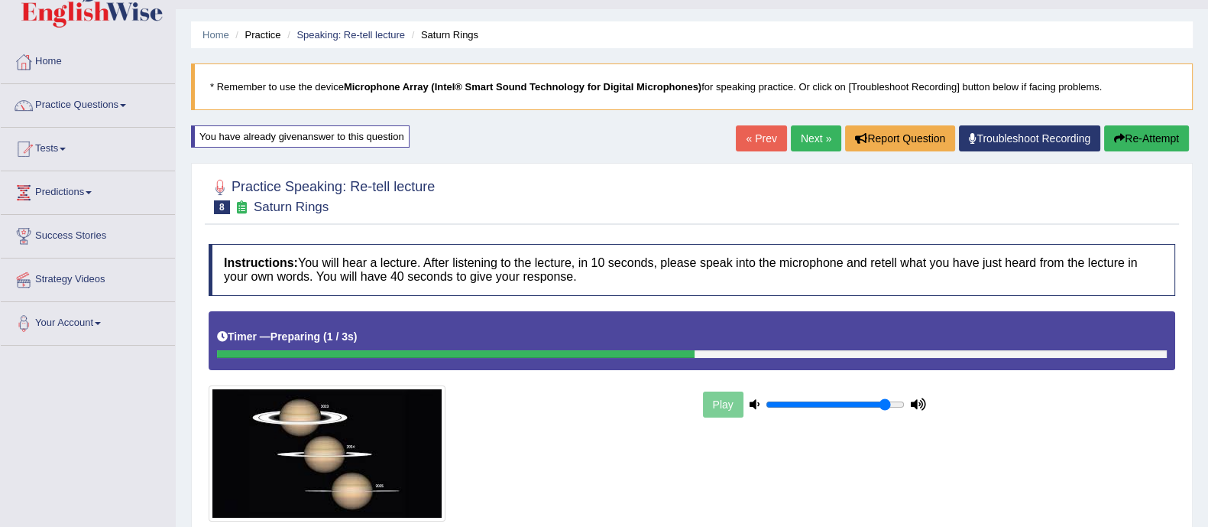
scroll to position [41, 0]
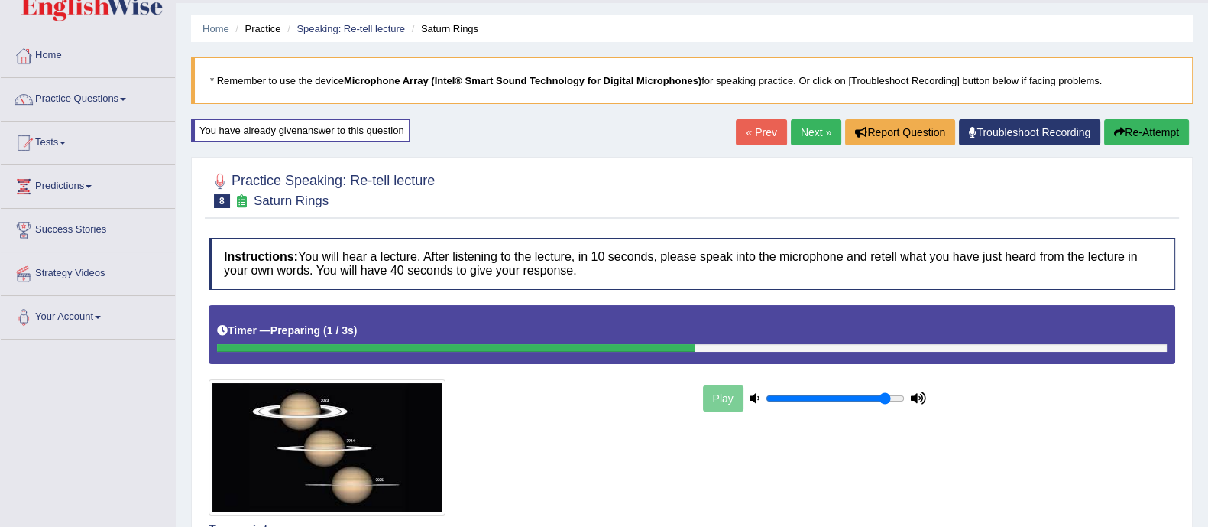
click at [1135, 123] on button "Re-Attempt" at bounding box center [1147, 132] width 85 height 26
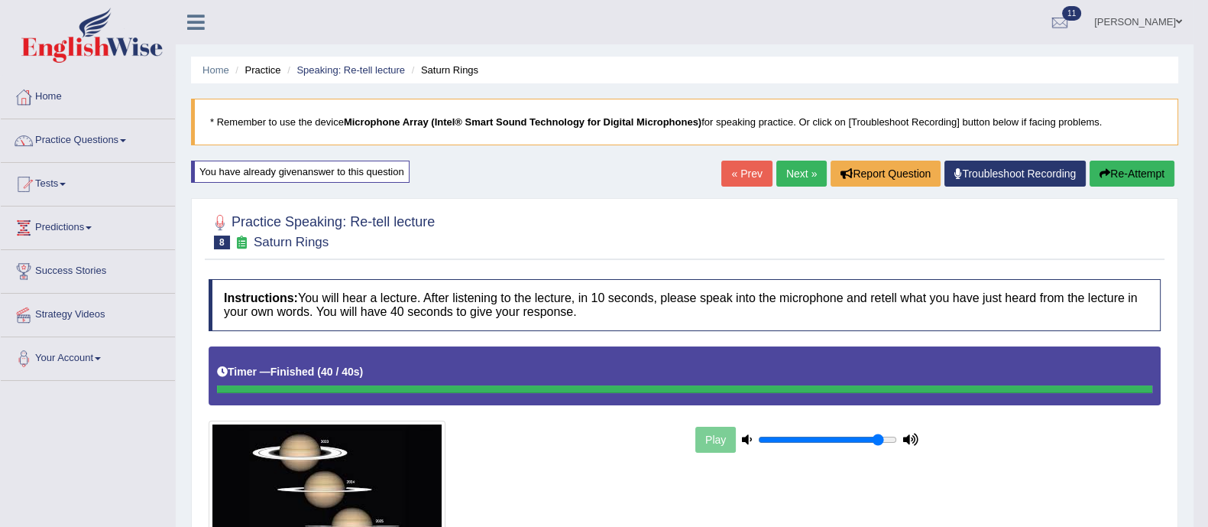
click at [1140, 173] on button "Re-Attempt" at bounding box center [1132, 174] width 85 height 26
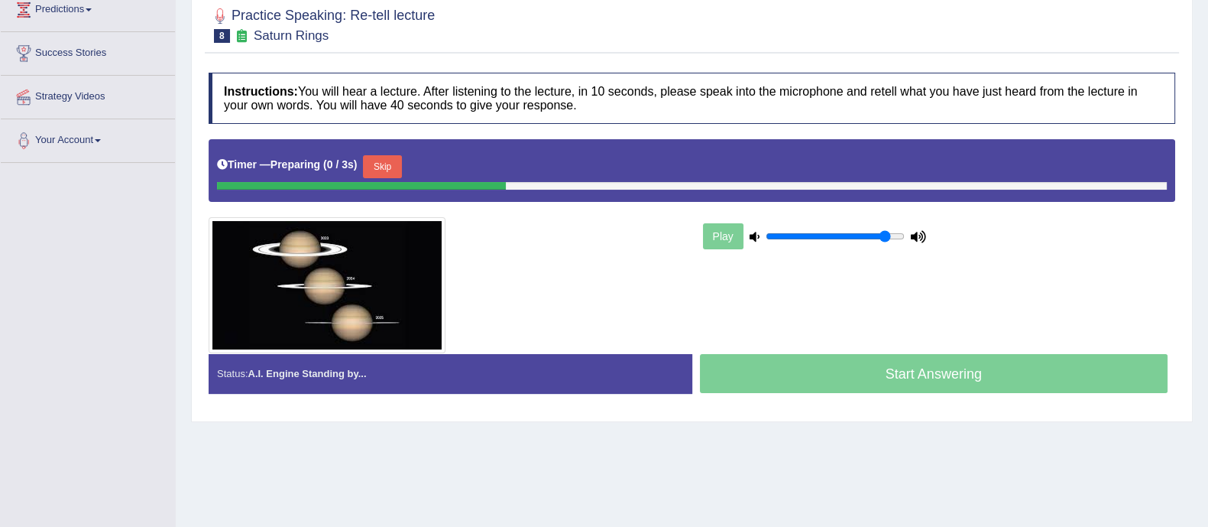
scroll to position [237, 0]
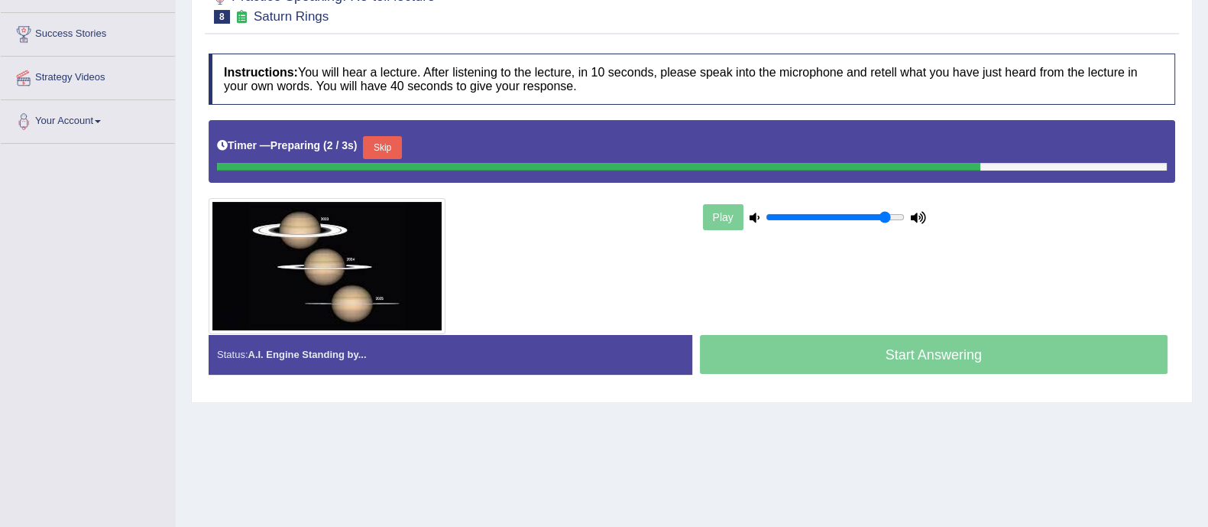
click at [388, 150] on button "Skip" at bounding box center [382, 147] width 38 height 23
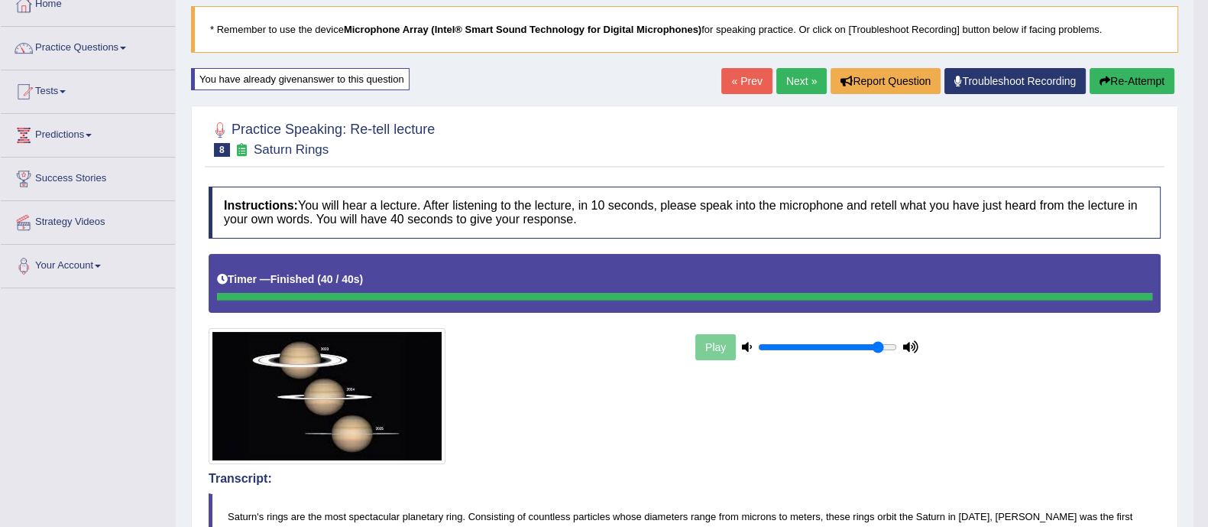
scroll to position [81, 0]
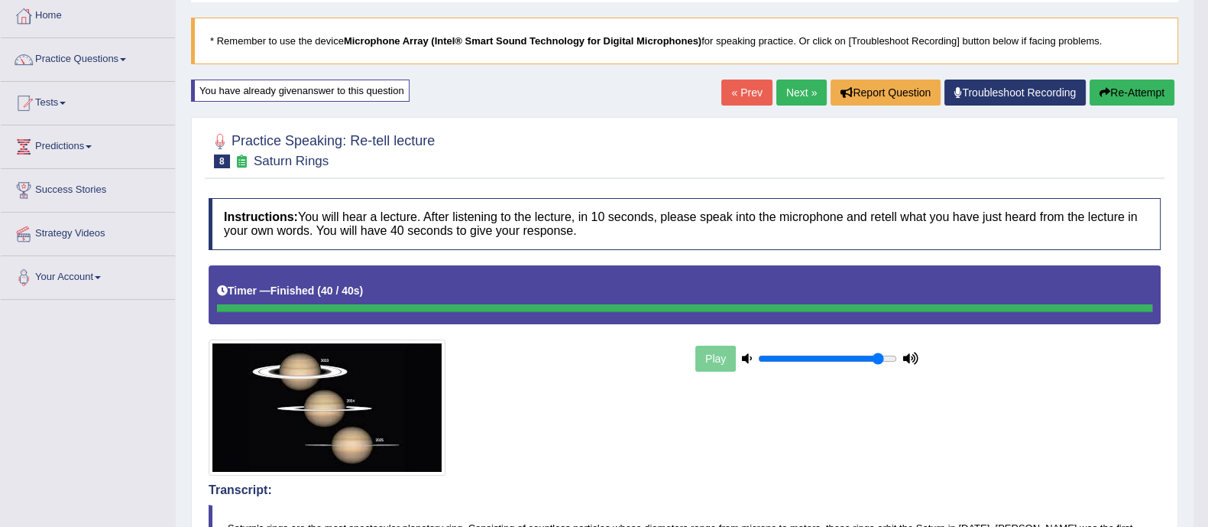
click at [794, 94] on link "Next »" at bounding box center [802, 92] width 50 height 26
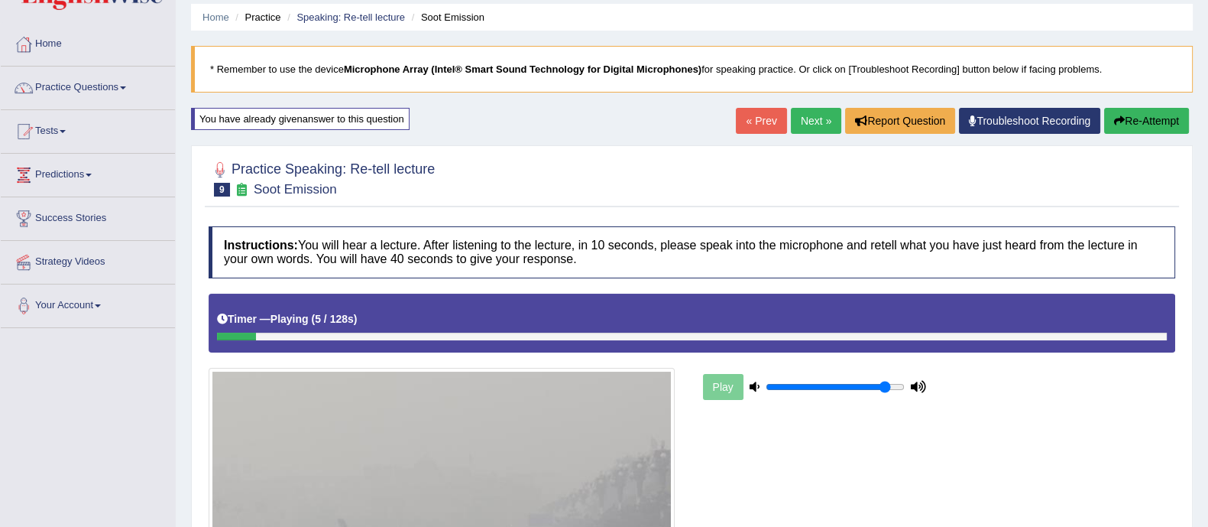
scroll to position [51, 0]
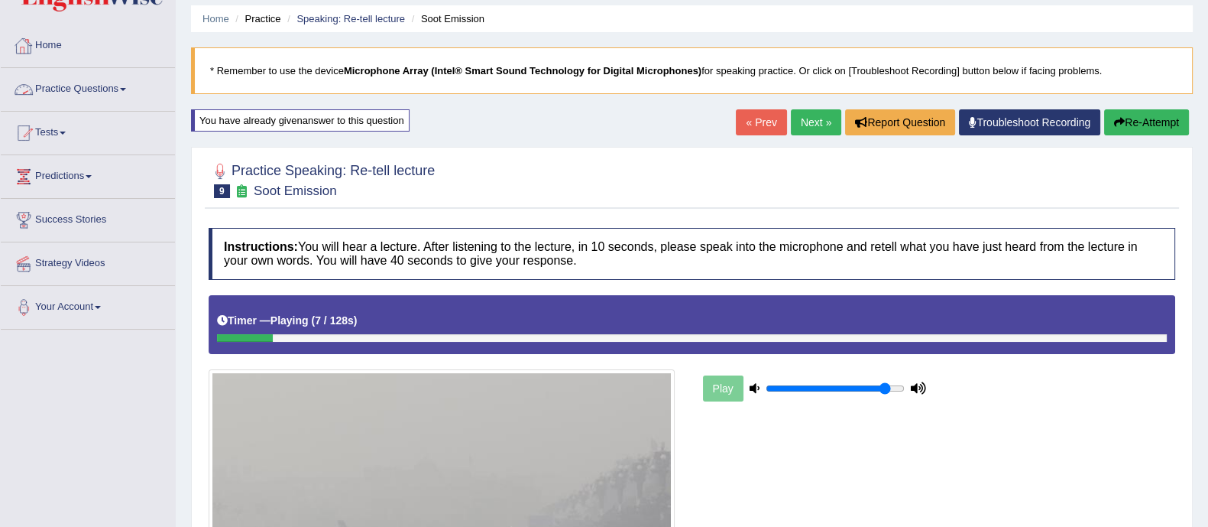
click at [62, 80] on link "Practice Questions" at bounding box center [88, 87] width 174 height 38
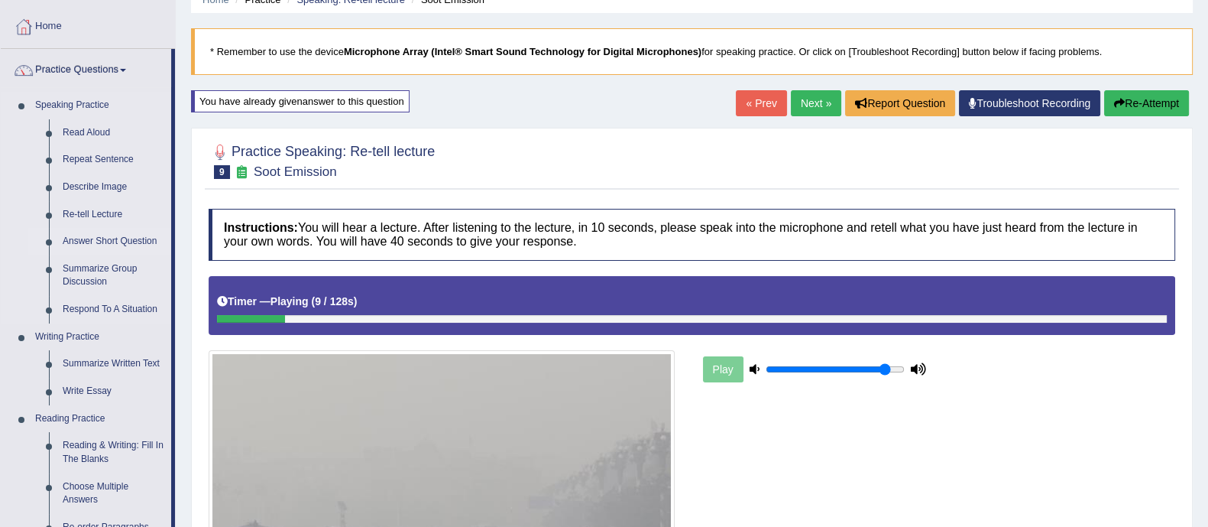
scroll to position [73, 0]
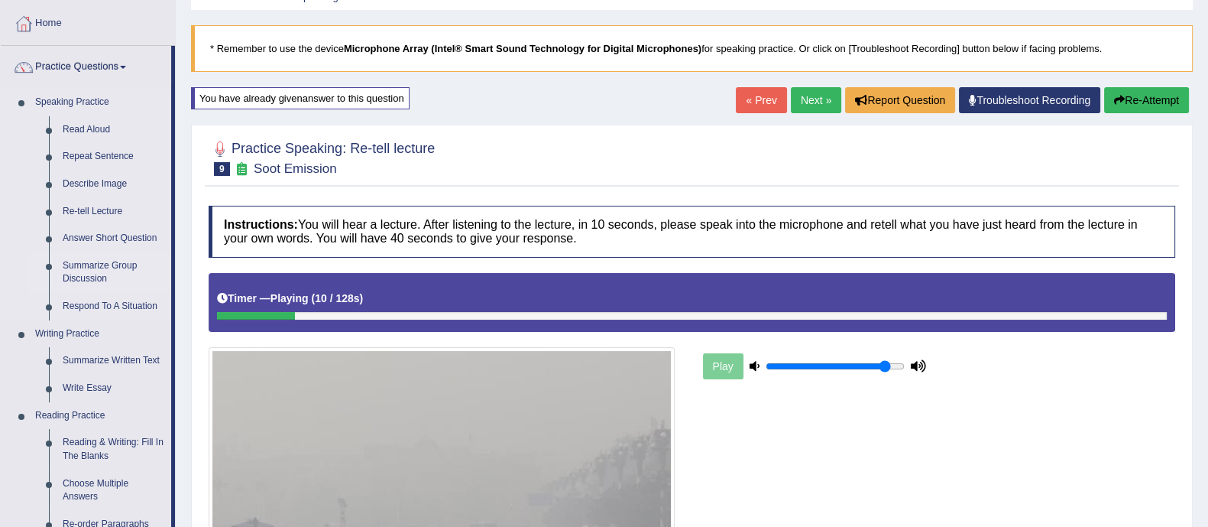
click at [76, 265] on link "Summarize Group Discussion" at bounding box center [113, 272] width 115 height 41
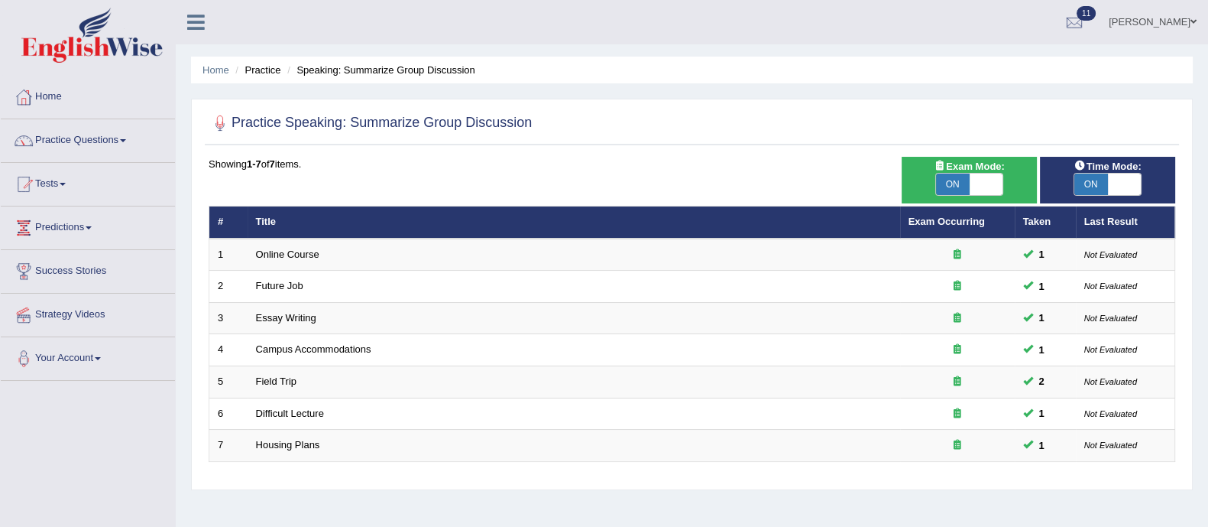
click at [950, 187] on span "ON" at bounding box center [953, 184] width 34 height 21
checkbox input "false"
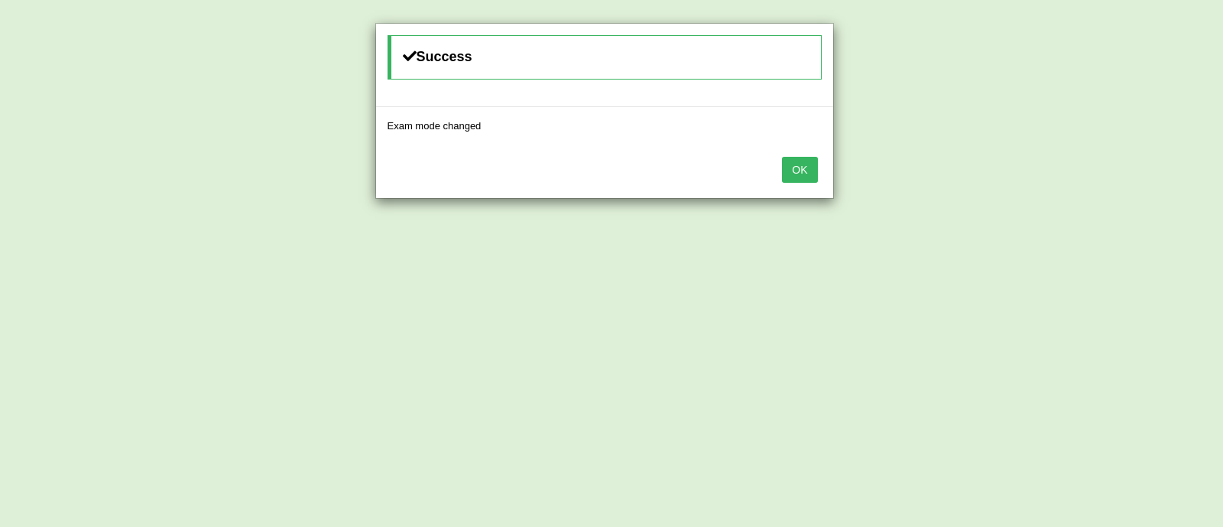
click at [796, 174] on button "OK" at bounding box center [799, 170] width 35 height 26
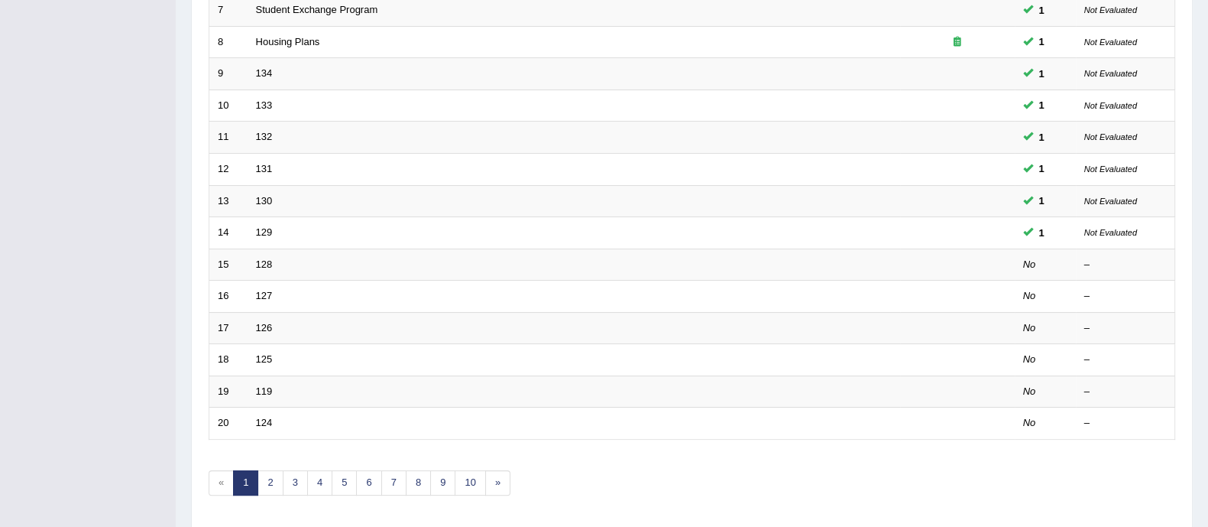
scroll to position [436, 0]
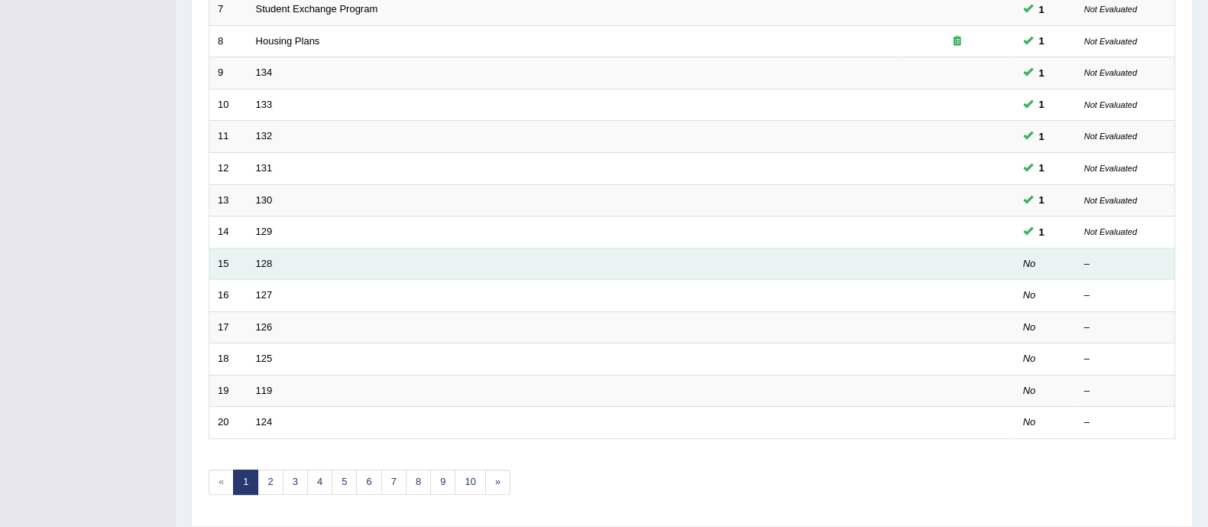
click at [253, 264] on td "128" at bounding box center [574, 264] width 653 height 32
click at [260, 258] on link "128" at bounding box center [264, 263] width 17 height 11
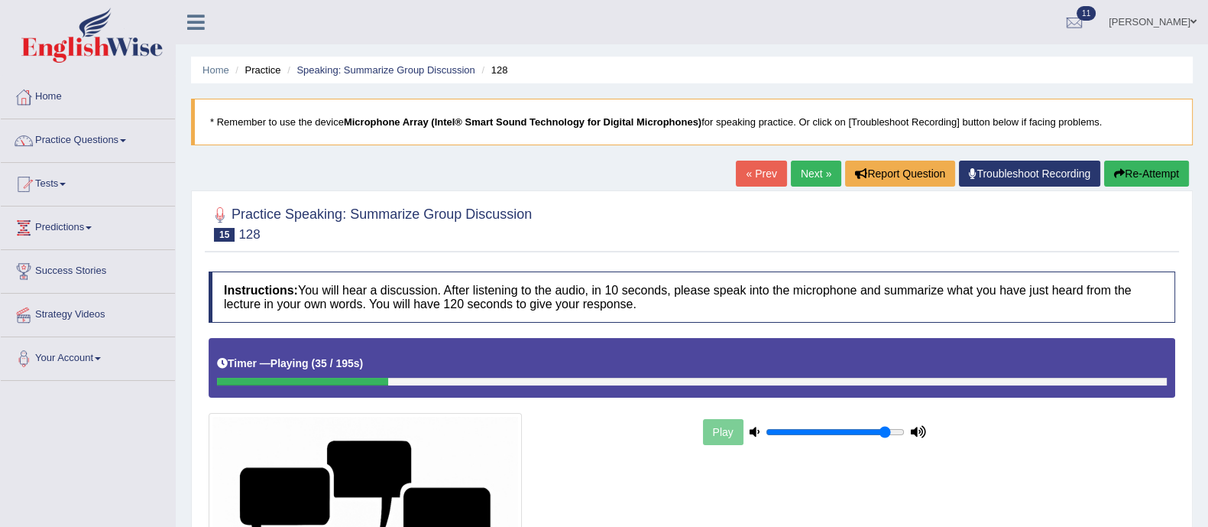
click at [1155, 179] on button "Re-Attempt" at bounding box center [1147, 174] width 85 height 26
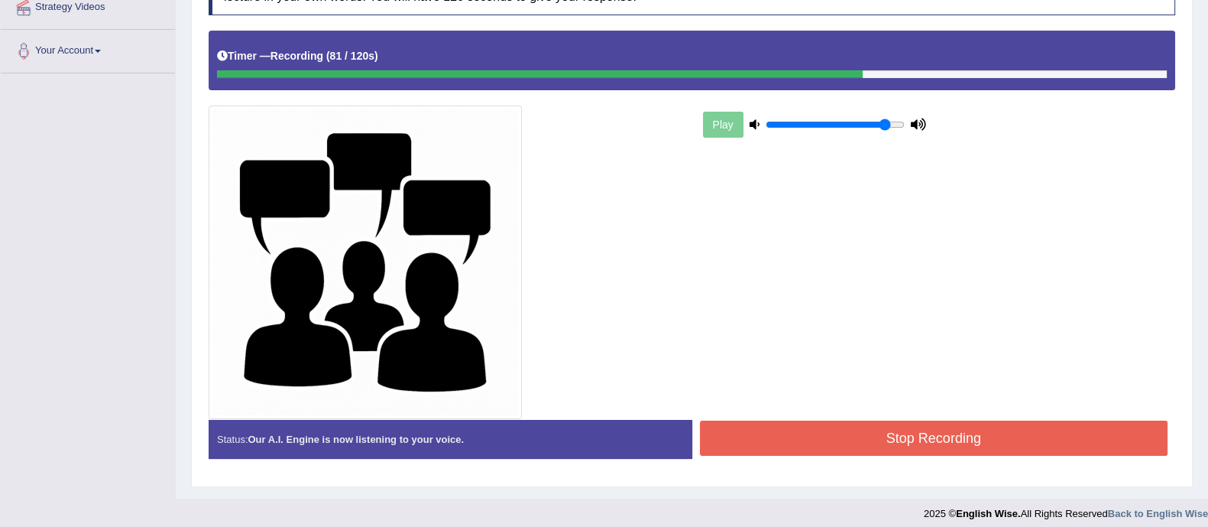
scroll to position [316, 0]
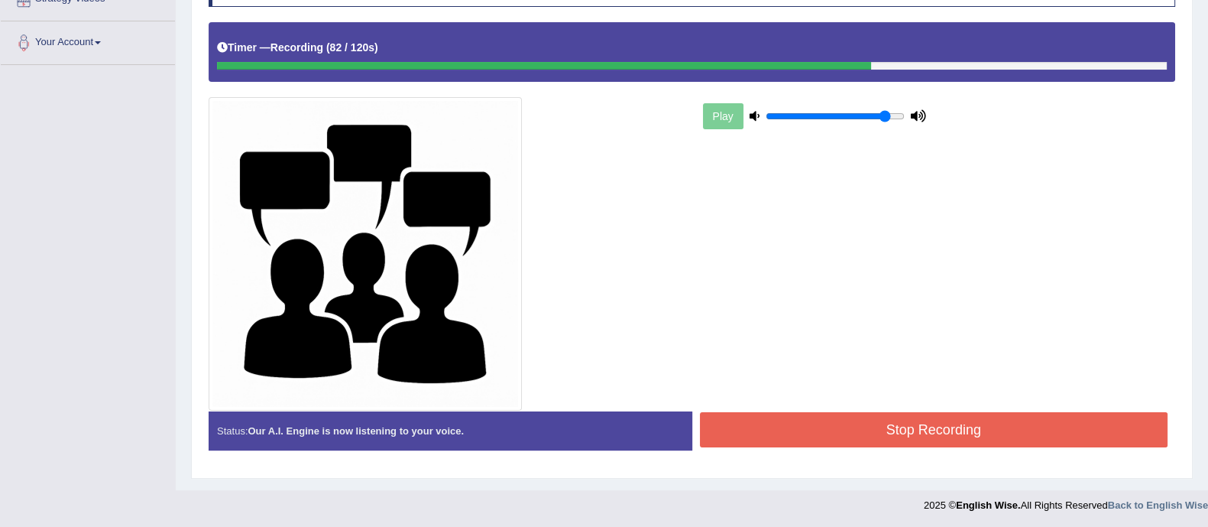
click at [809, 415] on button "Stop Recording" at bounding box center [934, 429] width 469 height 35
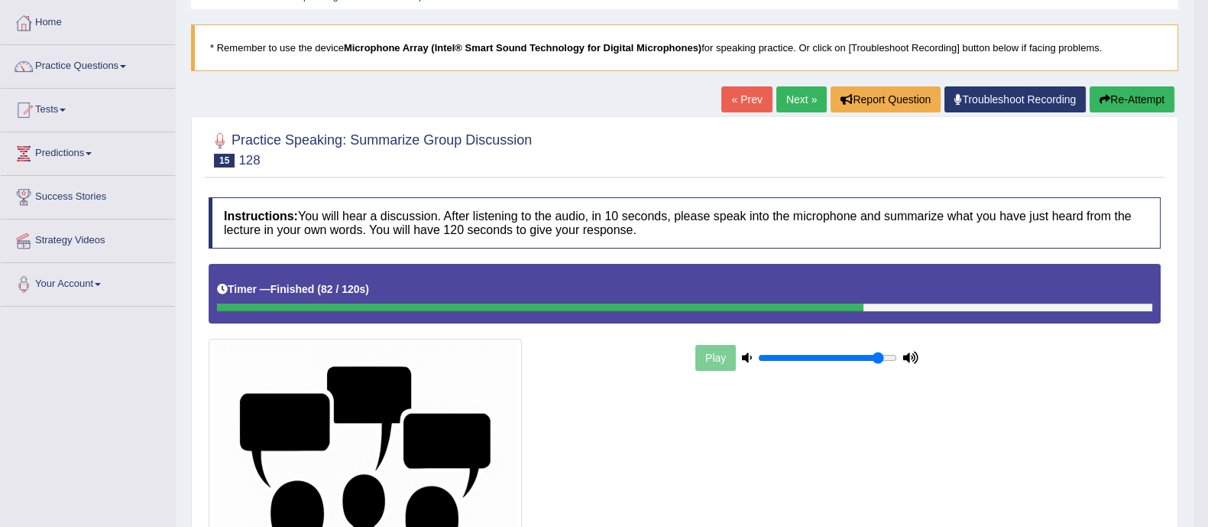
scroll to position [73, 0]
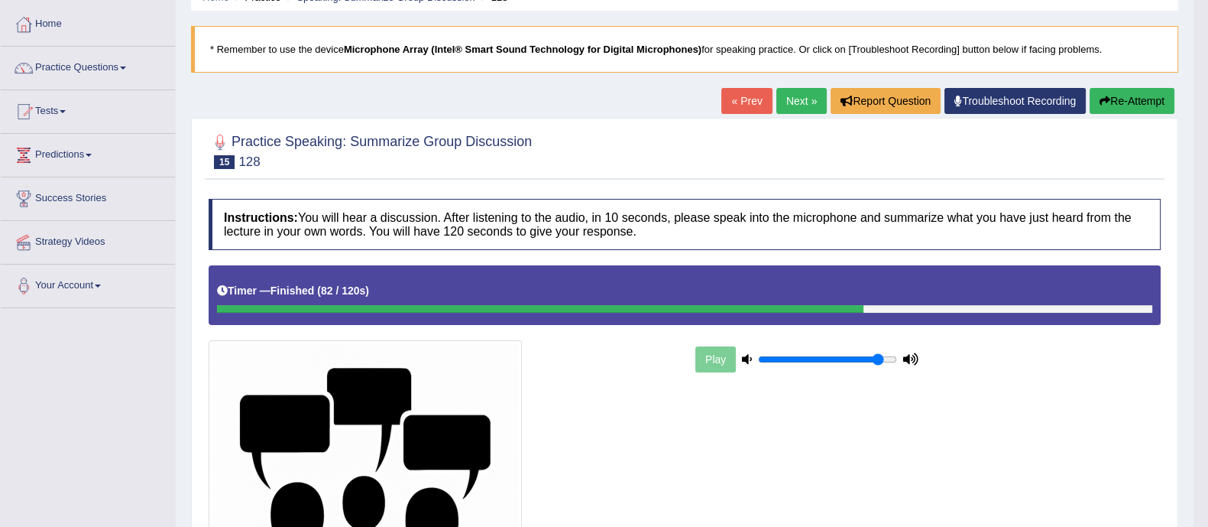
click at [99, 73] on link "Practice Questions" at bounding box center [88, 66] width 174 height 38
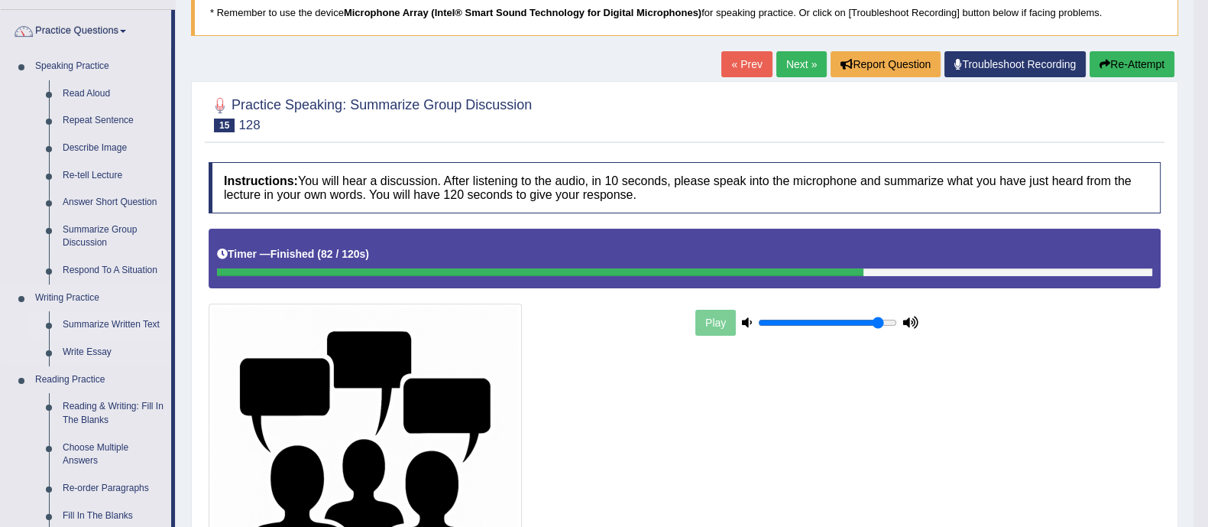
scroll to position [111, 0]
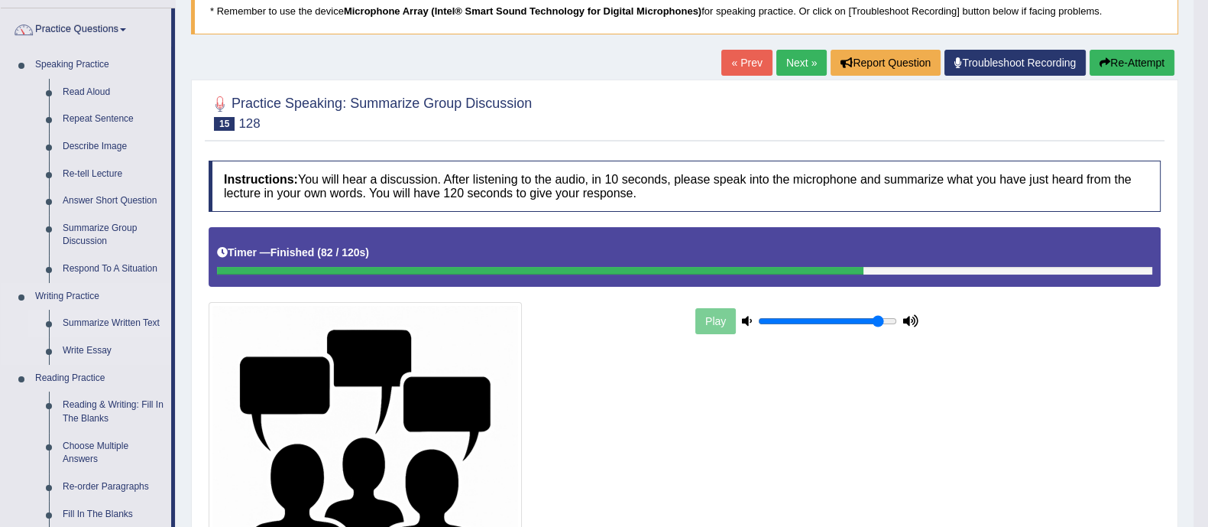
click at [118, 323] on link "Summarize Written Text" at bounding box center [113, 324] width 115 height 28
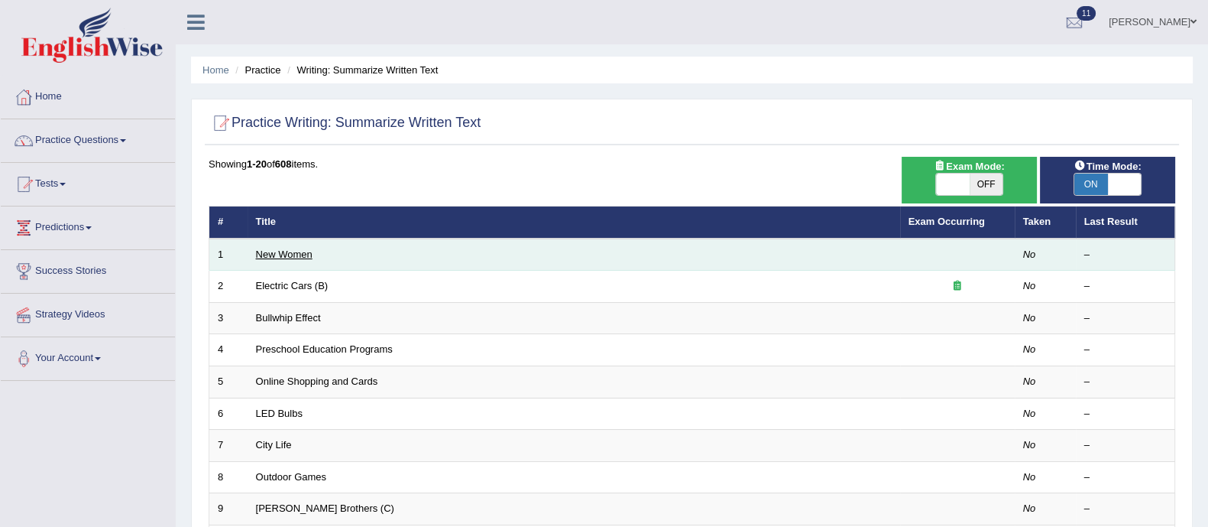
click at [260, 255] on link "New Women" at bounding box center [284, 253] width 57 height 11
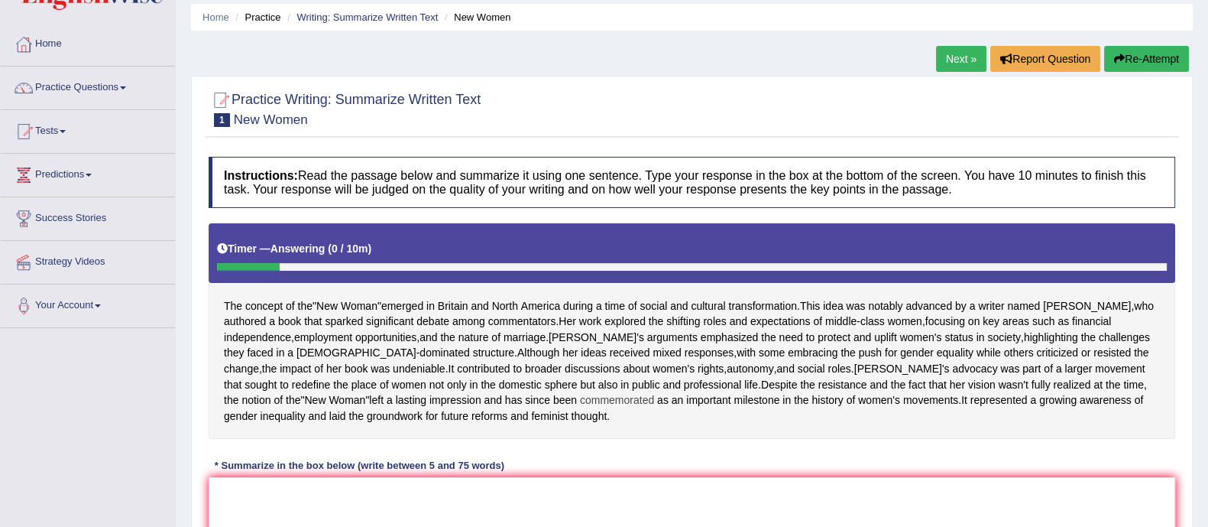
scroll to position [26, 0]
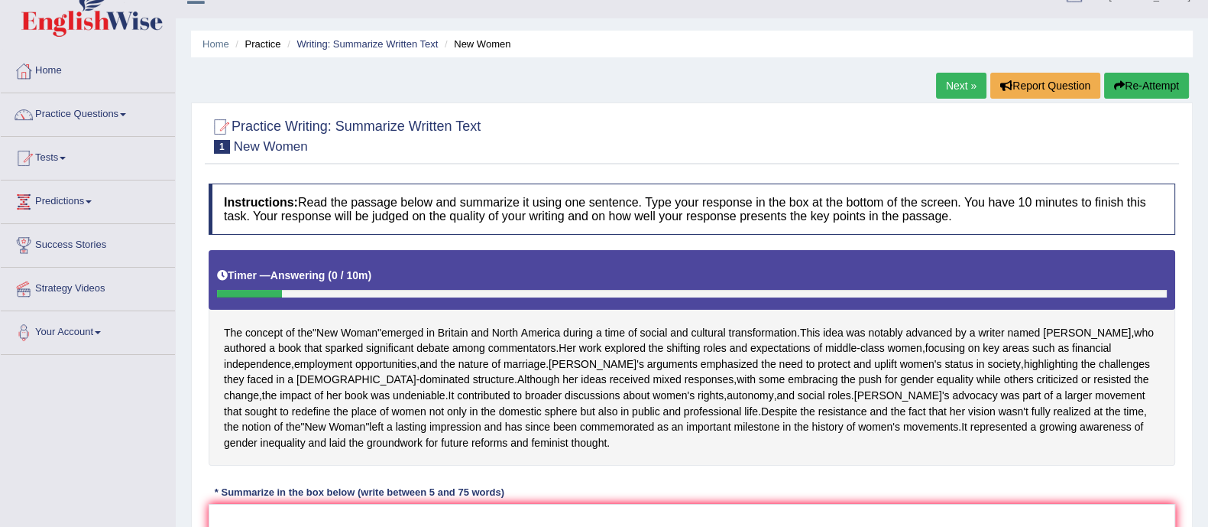
click at [1147, 88] on button "Re-Attempt" at bounding box center [1147, 86] width 85 height 26
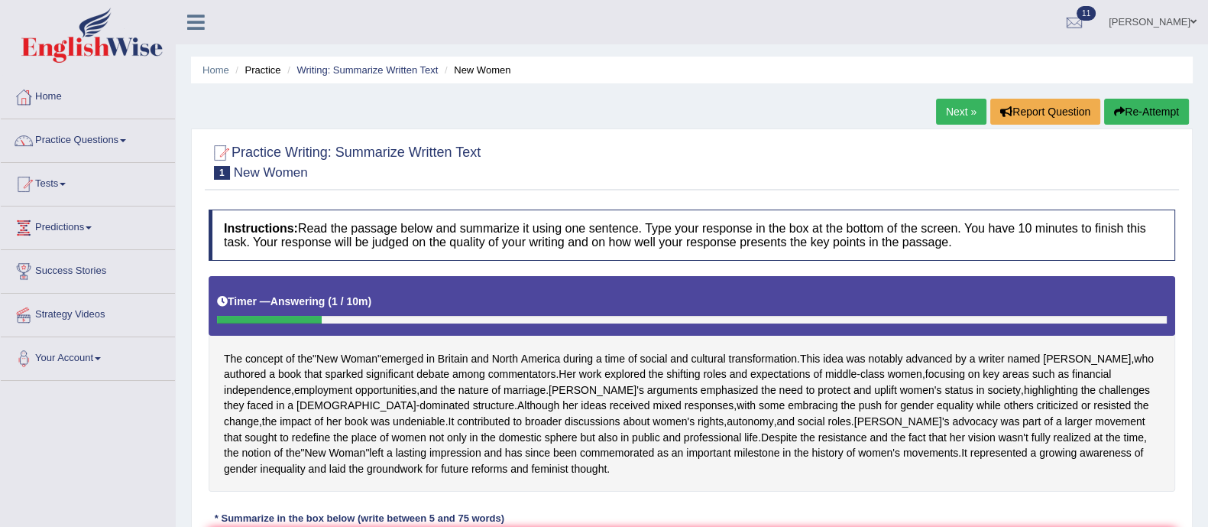
click at [1150, 105] on button "Re-Attempt" at bounding box center [1147, 112] width 85 height 26
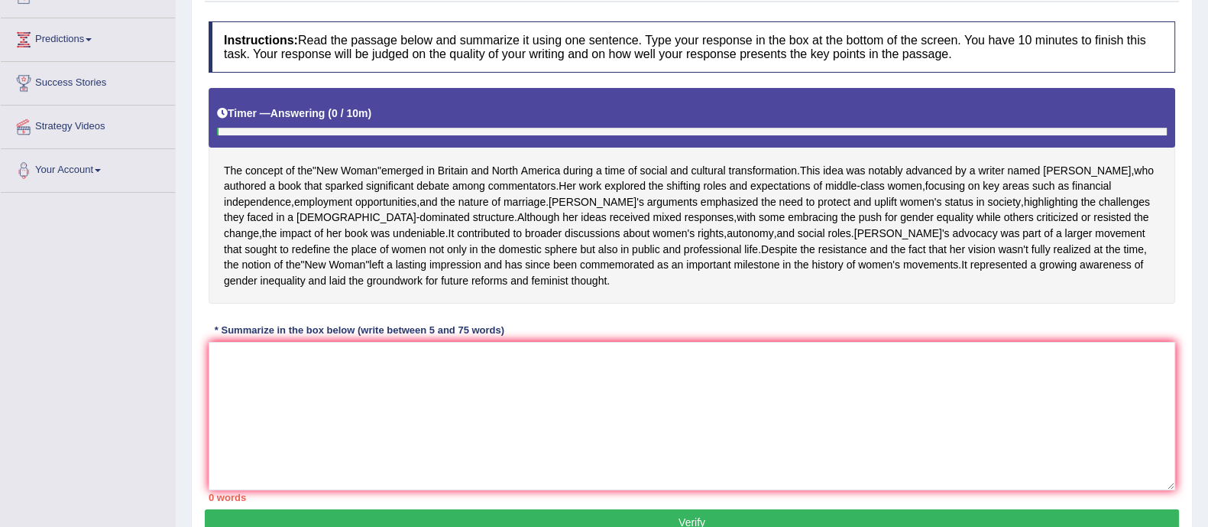
scroll to position [189, 0]
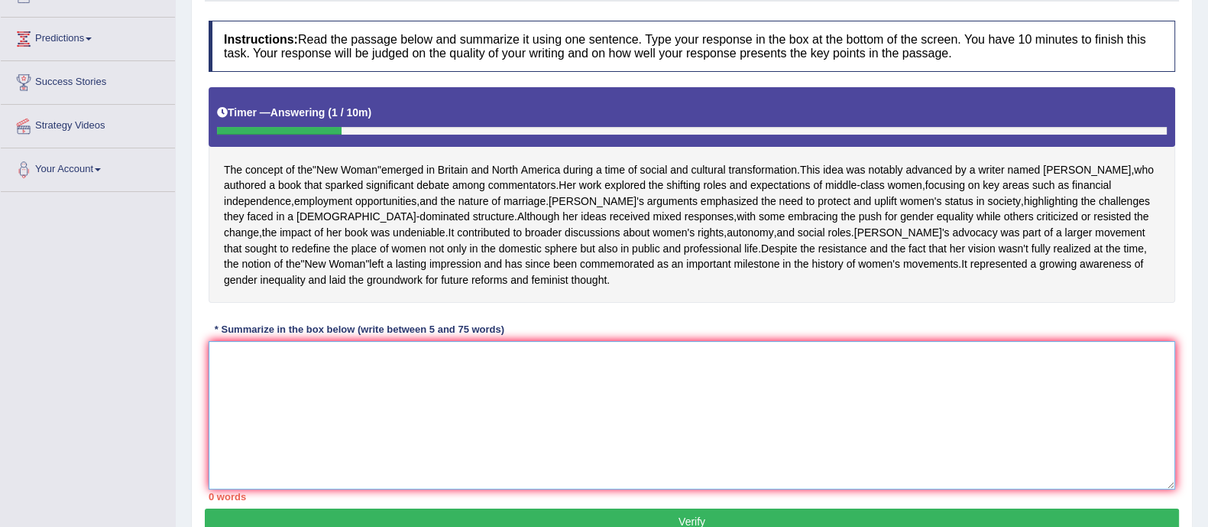
click at [506, 456] on textarea at bounding box center [692, 415] width 967 height 148
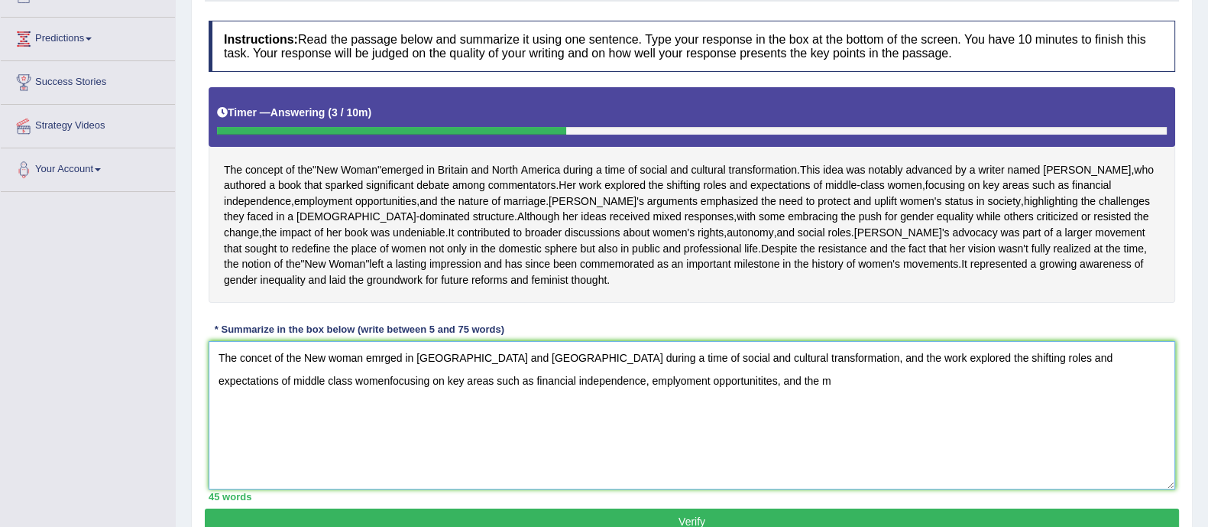
click at [692, 425] on textarea "The concet of the New woman emrged in Briain and North Amercia during a time of…" at bounding box center [692, 415] width 967 height 148
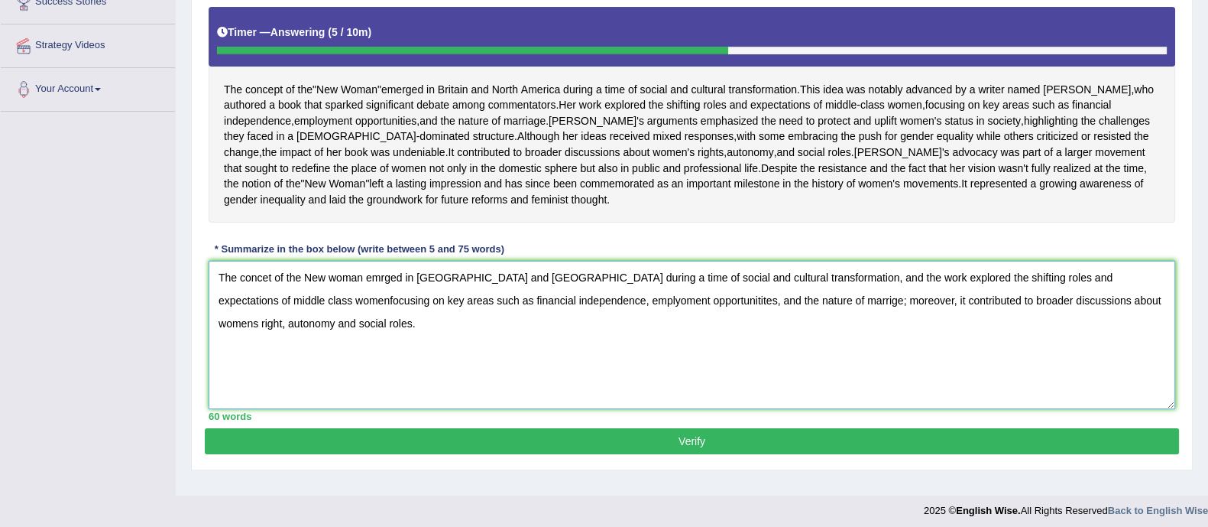
scroll to position [308, 0]
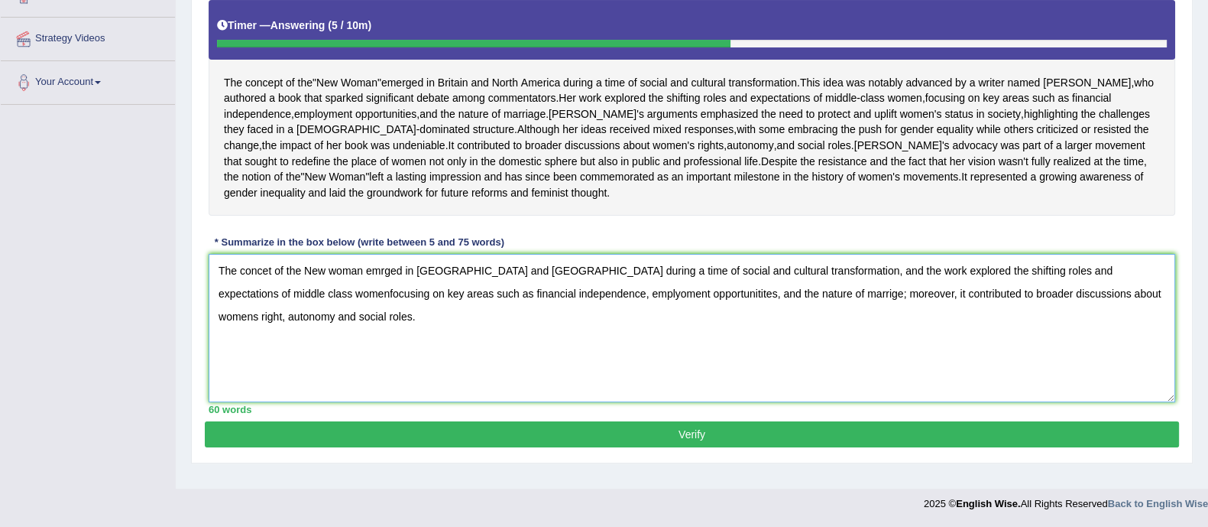
type textarea "The concet of the New woman emrged in Briain and North Amercia during a time of…"
click at [1040, 447] on button "Verify" at bounding box center [692, 434] width 975 height 26
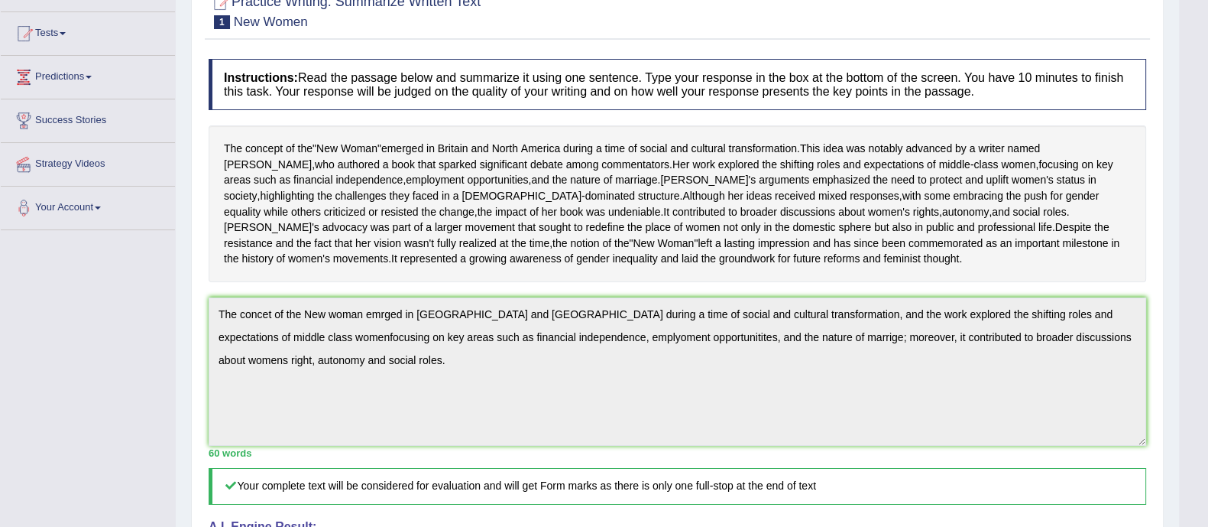
scroll to position [0, 0]
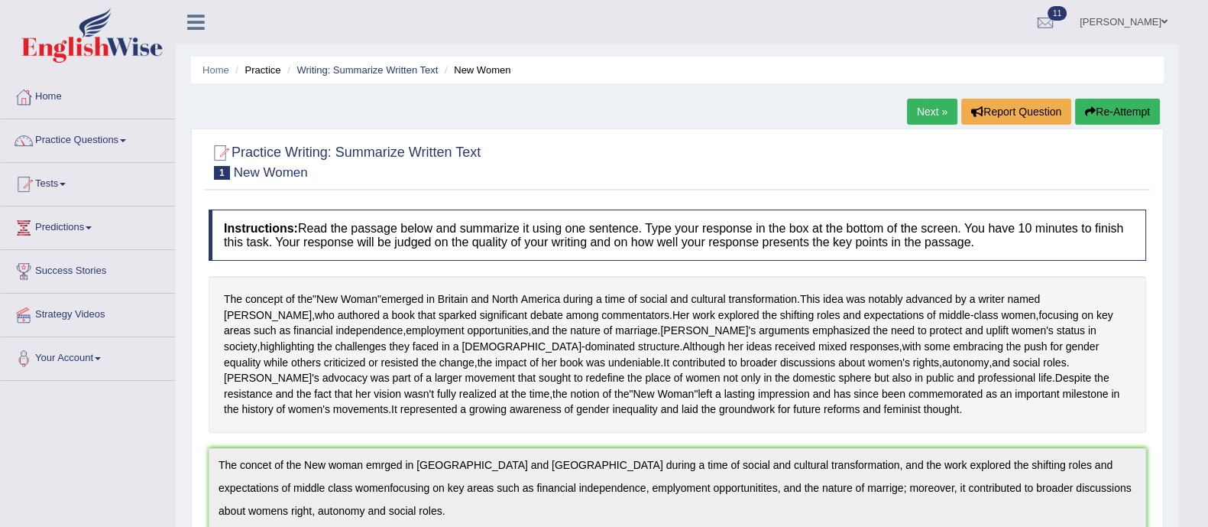
click at [926, 112] on link "Next »" at bounding box center [932, 112] width 50 height 26
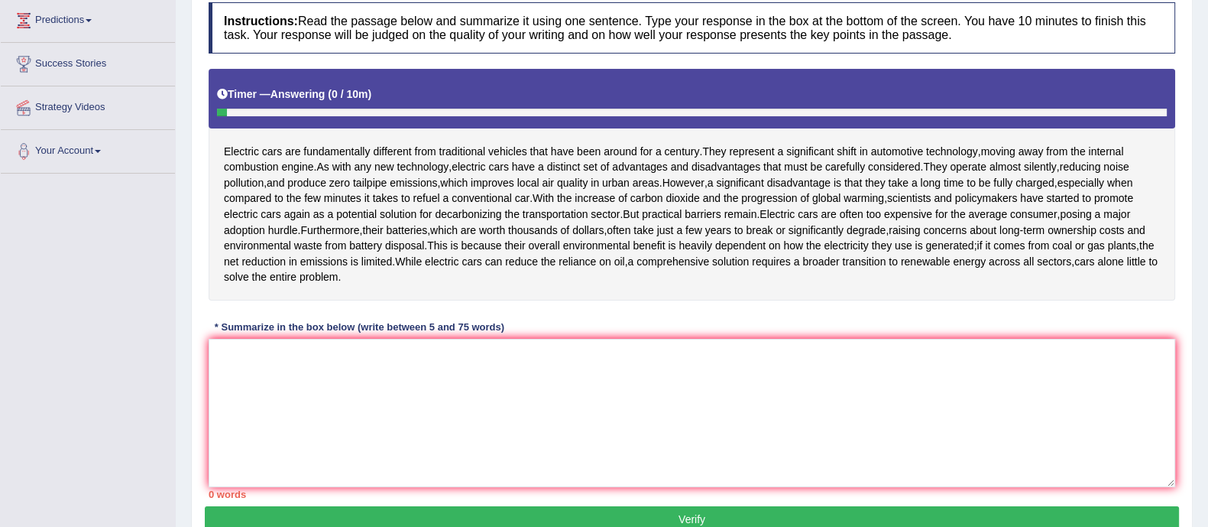
scroll to position [208, 0]
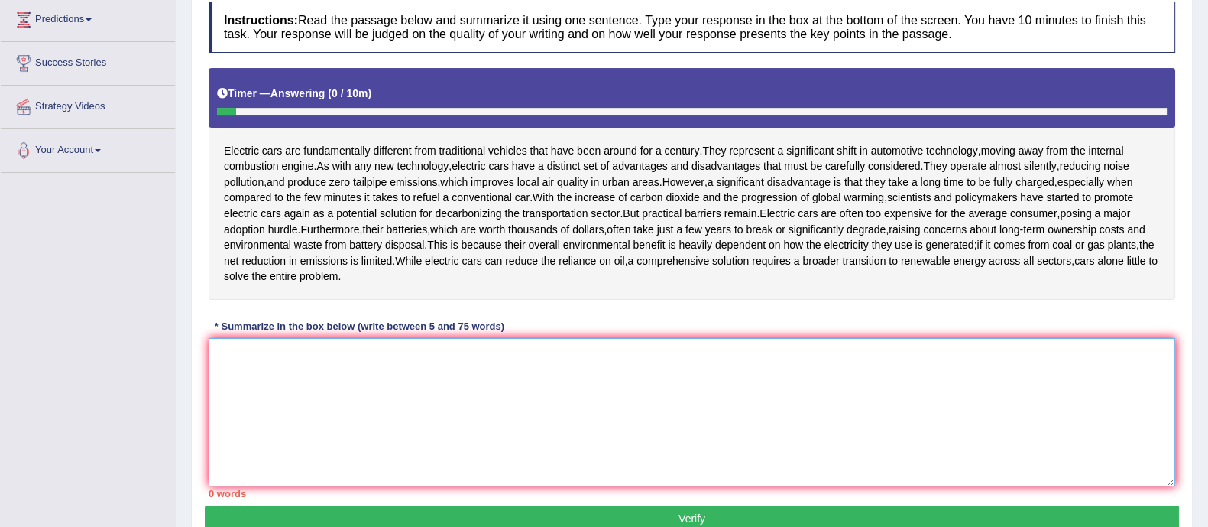
click at [639, 376] on textarea at bounding box center [692, 412] width 967 height 148
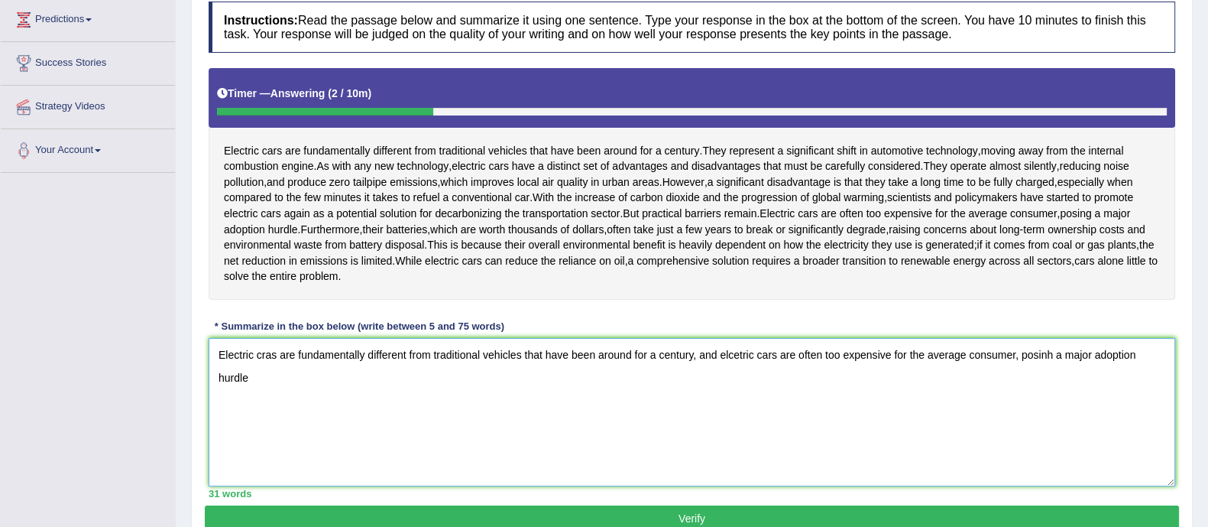
click at [1048, 359] on textarea "Electric cras are fundamentally different from traditional vehicles that have b…" at bounding box center [692, 412] width 967 height 148
click at [269, 391] on textarea "Electric cras are fundamentally different from traditional vehicles that have b…" at bounding box center [692, 412] width 967 height 148
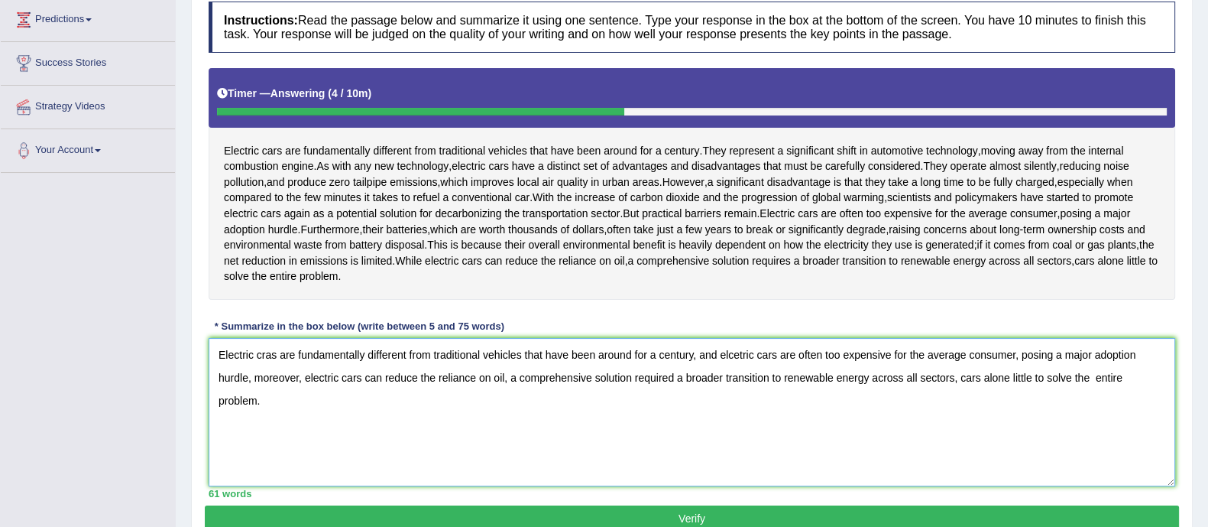
click at [738, 357] on textarea "Electric cras are fundamentally different from traditional vehicles that have b…" at bounding box center [692, 412] width 967 height 148
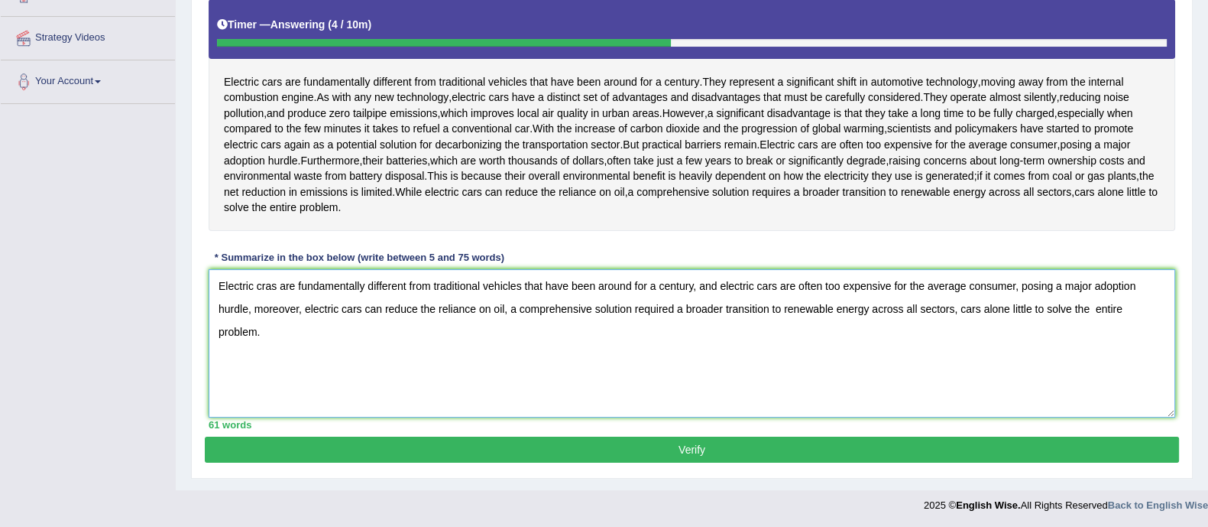
type textarea "Electric cras are fundamentally different from traditional vehicles that have b…"
click at [856, 453] on button "Verify" at bounding box center [692, 449] width 975 height 26
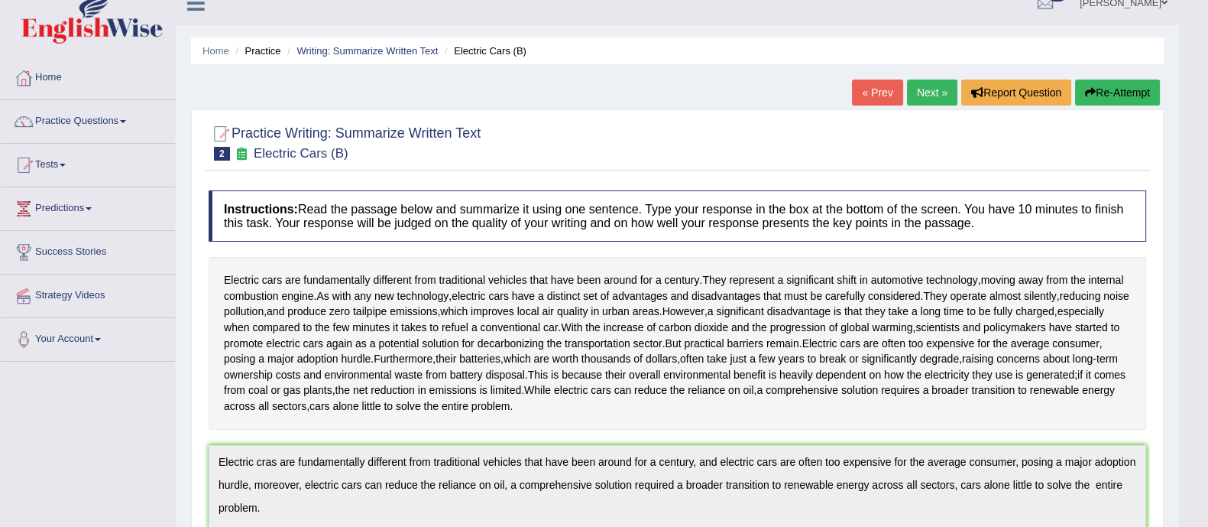
scroll to position [0, 0]
